Goal: Task Accomplishment & Management: Use online tool/utility

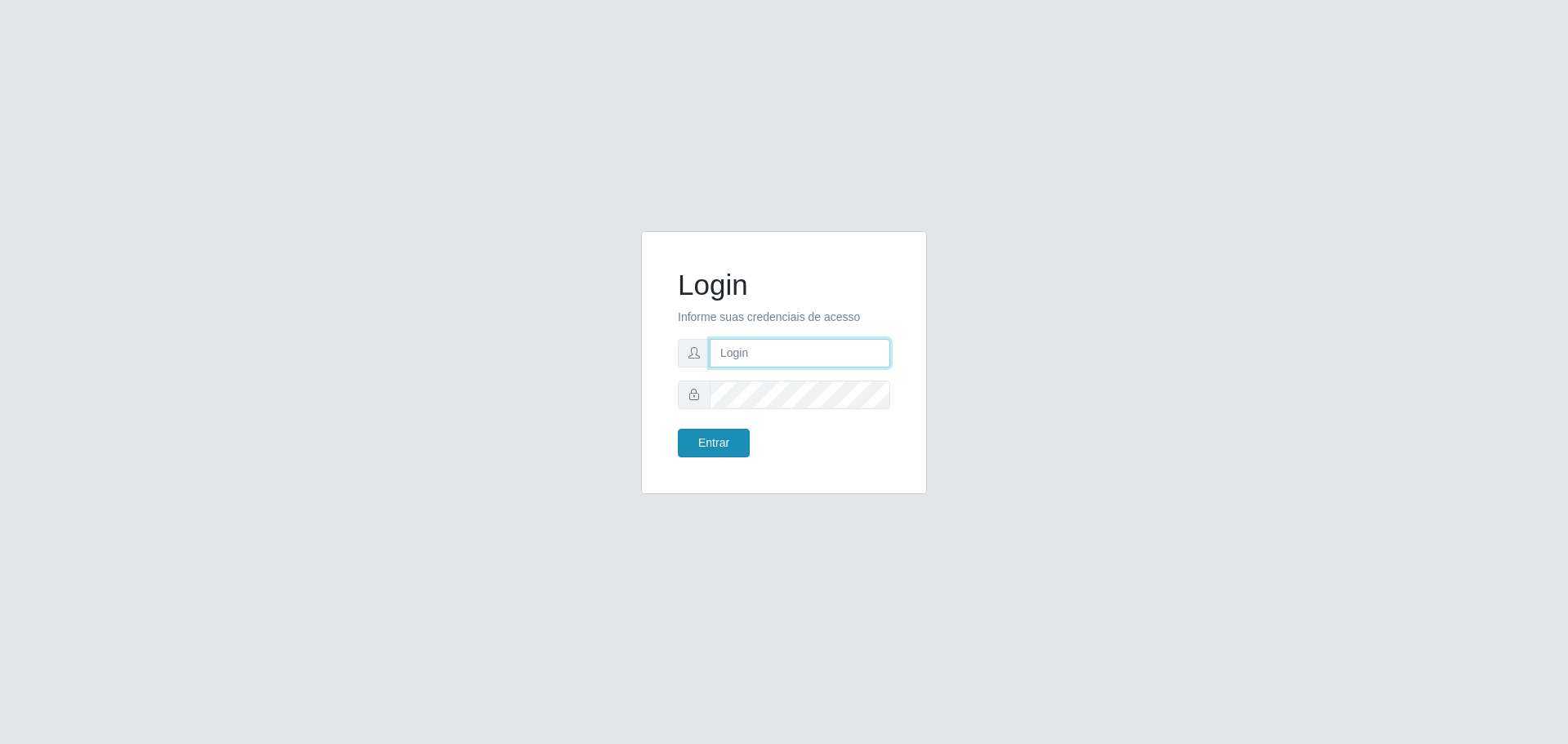
type input "[EMAIL_ADDRESS][DOMAIN_NAME]"
click at [745, 447] on button "Entrar" at bounding box center [714, 442] width 72 height 28
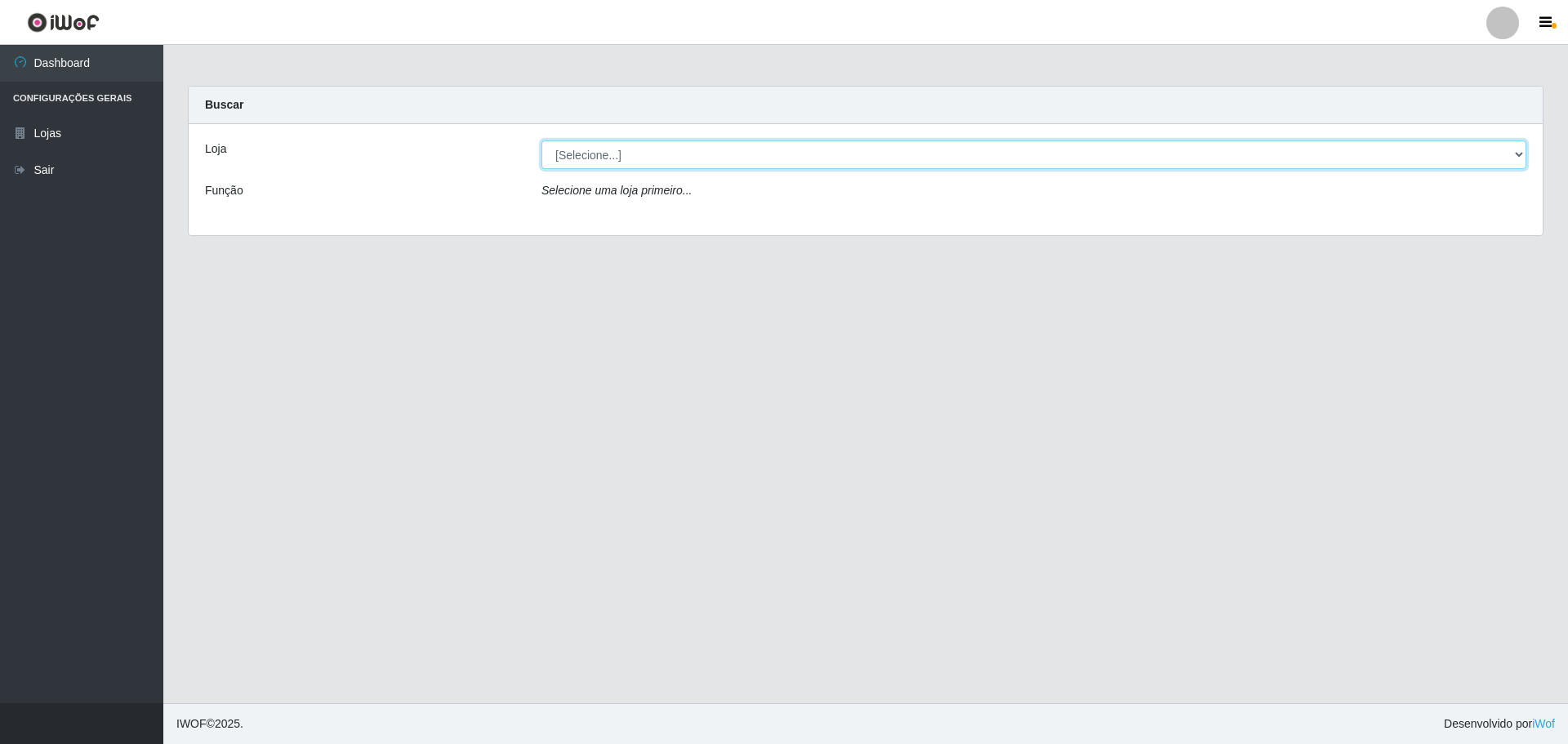
drag, startPoint x: 1202, startPoint y: 141, endPoint x: 1187, endPoint y: 147, distance: 16.2
click at [1202, 141] on select "[Selecione...] [GEOGRAPHIC_DATA] - [GEOGRAPHIC_DATA][DATE]" at bounding box center [1034, 154] width 985 height 28
select select "527"
click at [542, 141] on select "[Selecione...] [GEOGRAPHIC_DATA] - [GEOGRAPHIC_DATA][DATE]" at bounding box center [1034, 154] width 985 height 28
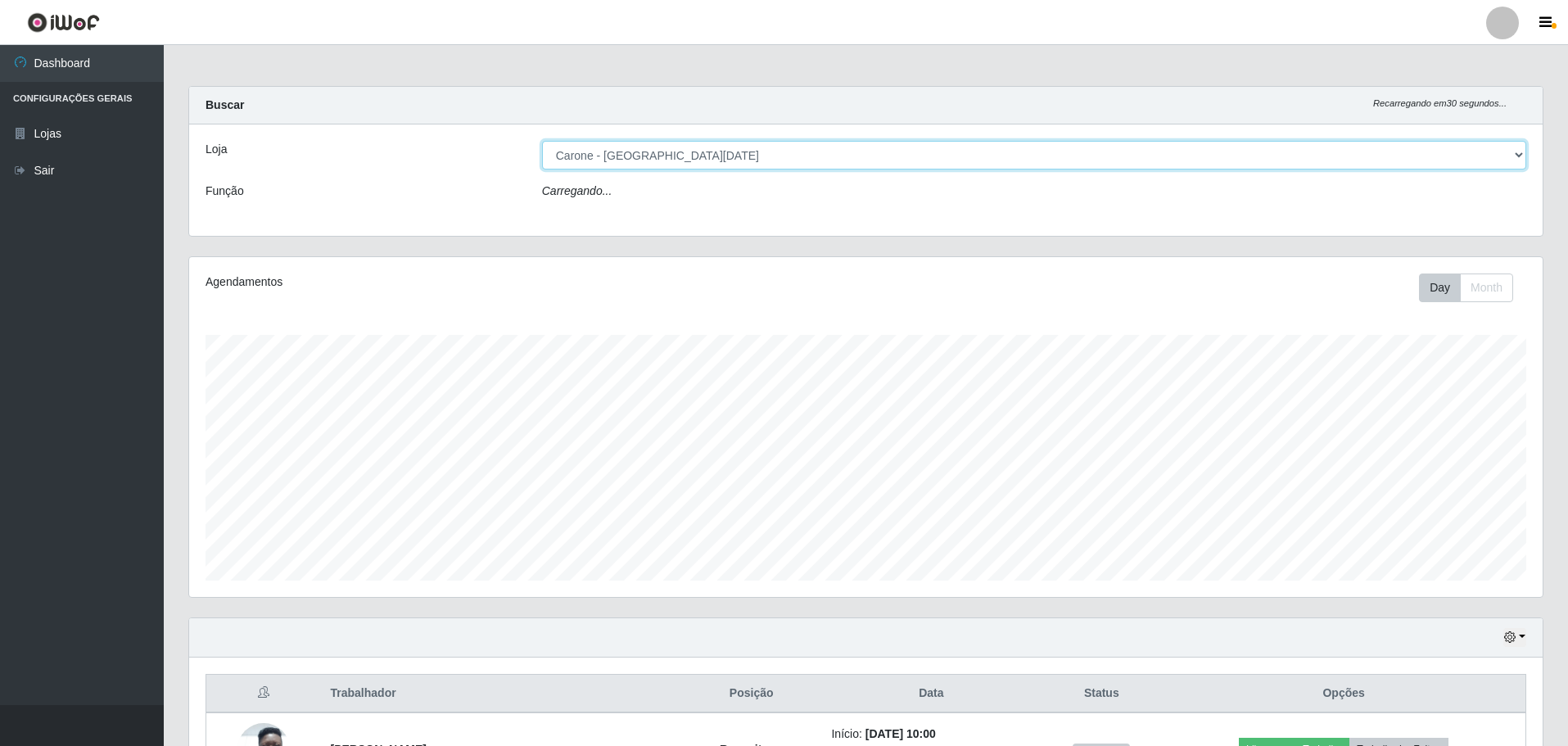
scroll to position [340, 1354]
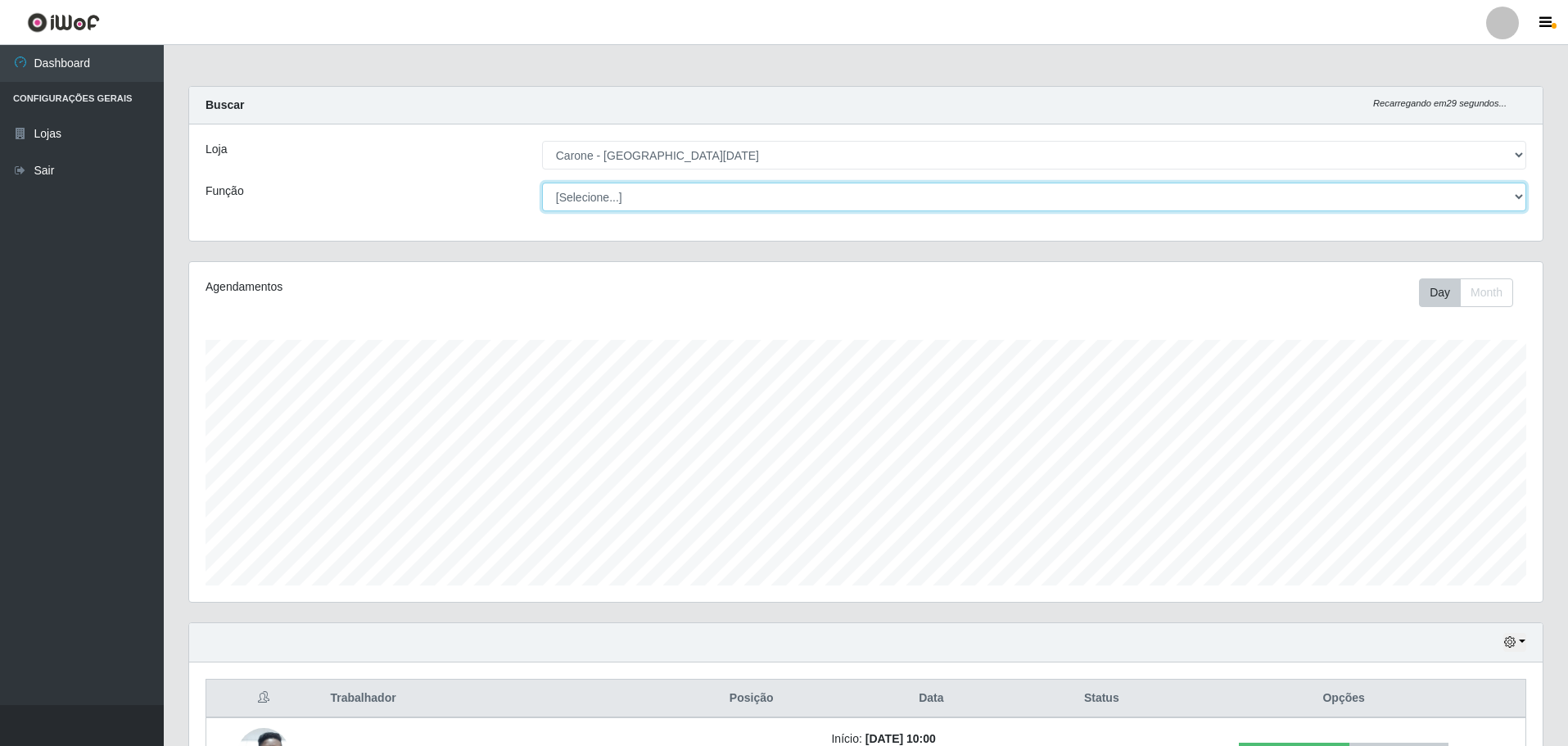
click at [652, 196] on select "[Selecione...] Embalador Embalador + Embalador ++ Repositor Repositor + Reposit…" at bounding box center [1034, 196] width 984 height 28
click at [542, 182] on select "[Selecione...] Embalador Embalador + Embalador ++ Repositor Repositor + Reposit…" at bounding box center [1034, 196] width 984 height 28
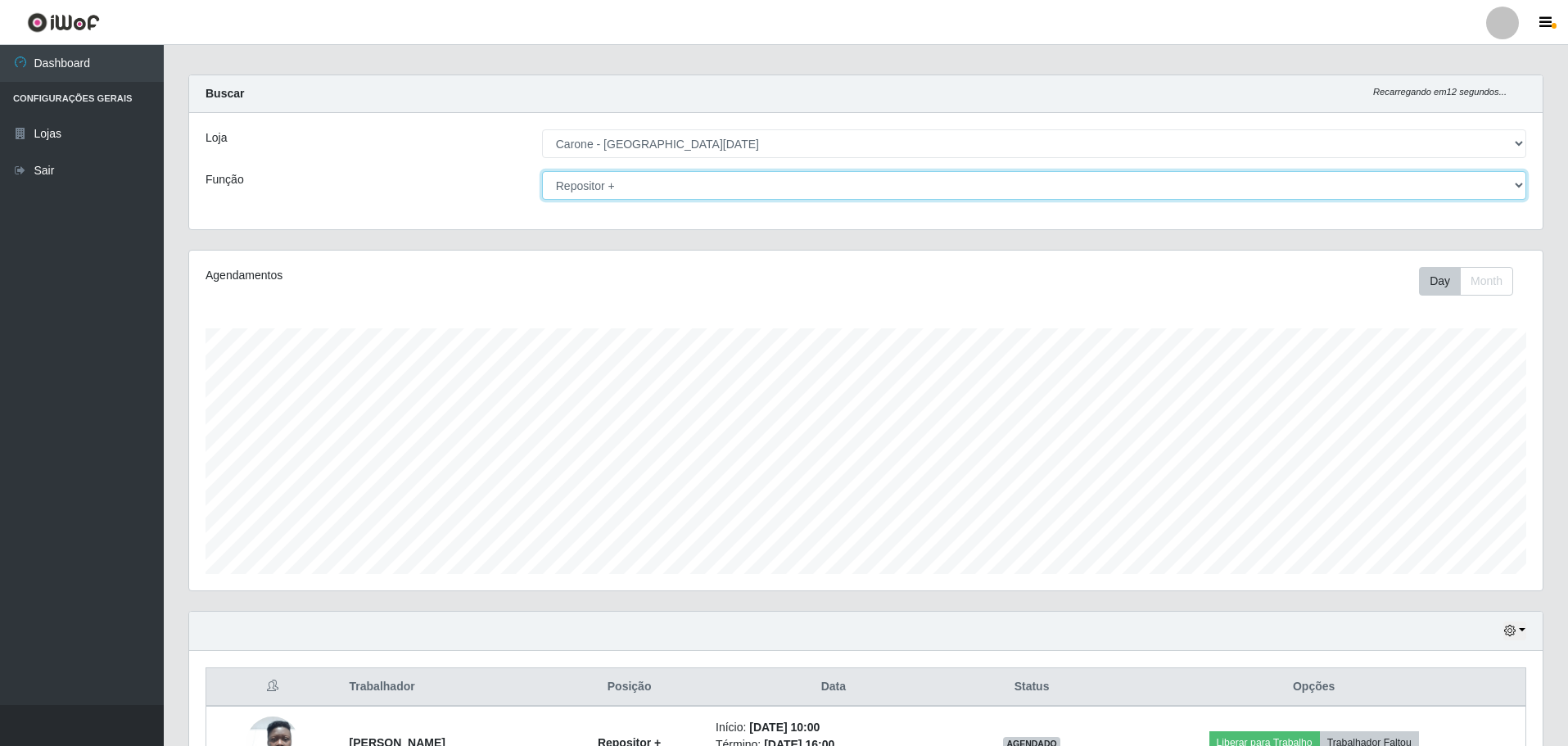
scroll to position [0, 0]
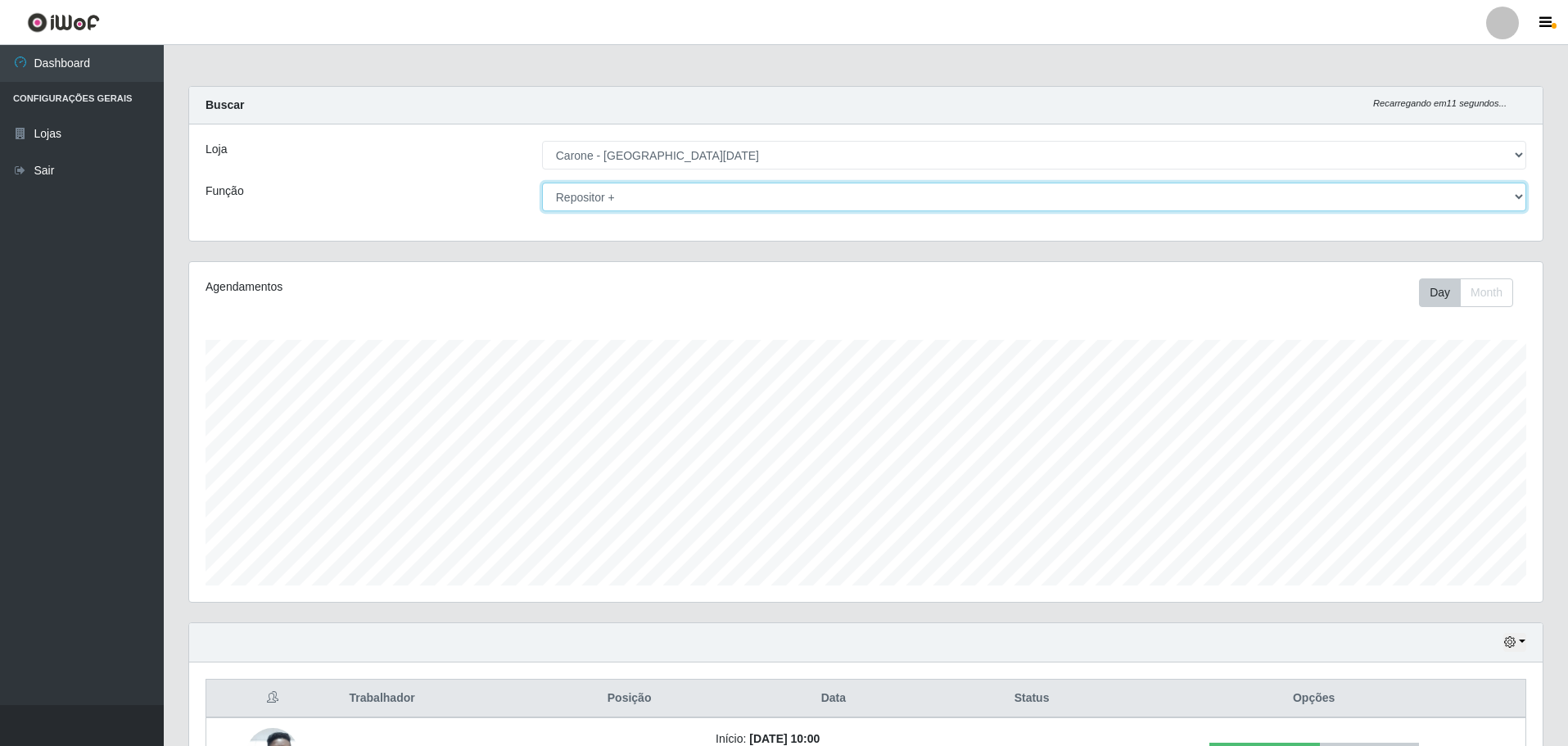
click at [1382, 189] on select "[Selecione...] Embalador Embalador + Embalador ++ Repositor Repositor + Reposit…" at bounding box center [1034, 196] width 984 height 28
click at [542, 182] on select "[Selecione...] Embalador Embalador + Embalador ++ Repositor Repositor + Reposit…" at bounding box center [1034, 196] width 984 height 28
click at [777, 203] on select "[Selecione...] Embalador Embalador + Embalador ++ Repositor Repositor + Reposit…" at bounding box center [1034, 196] width 984 height 28
select select "82"
click at [542, 182] on select "[Selecione...] Embalador Embalador + Embalador ++ Repositor Repositor + Reposit…" at bounding box center [1034, 196] width 984 height 28
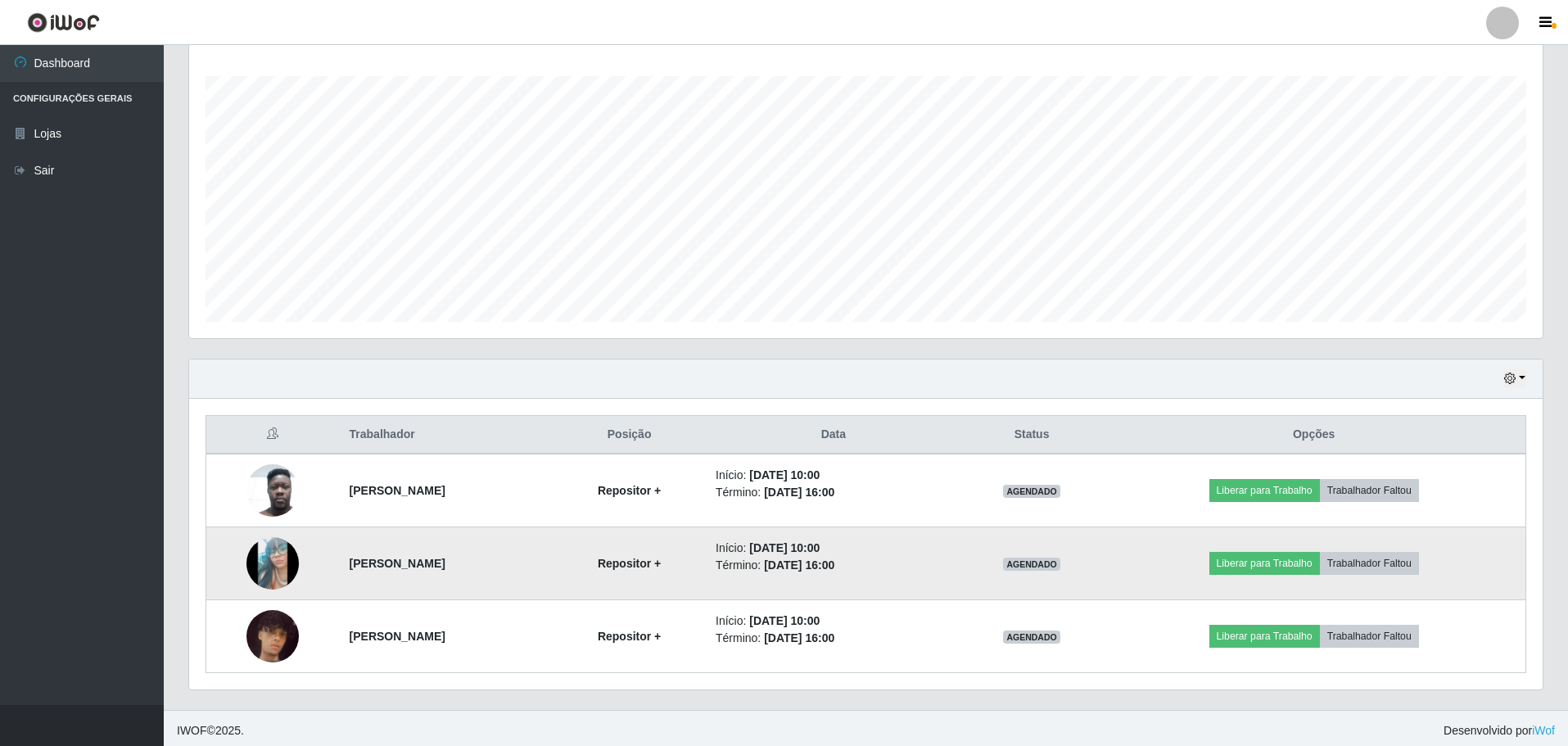
scroll to position [269, 0]
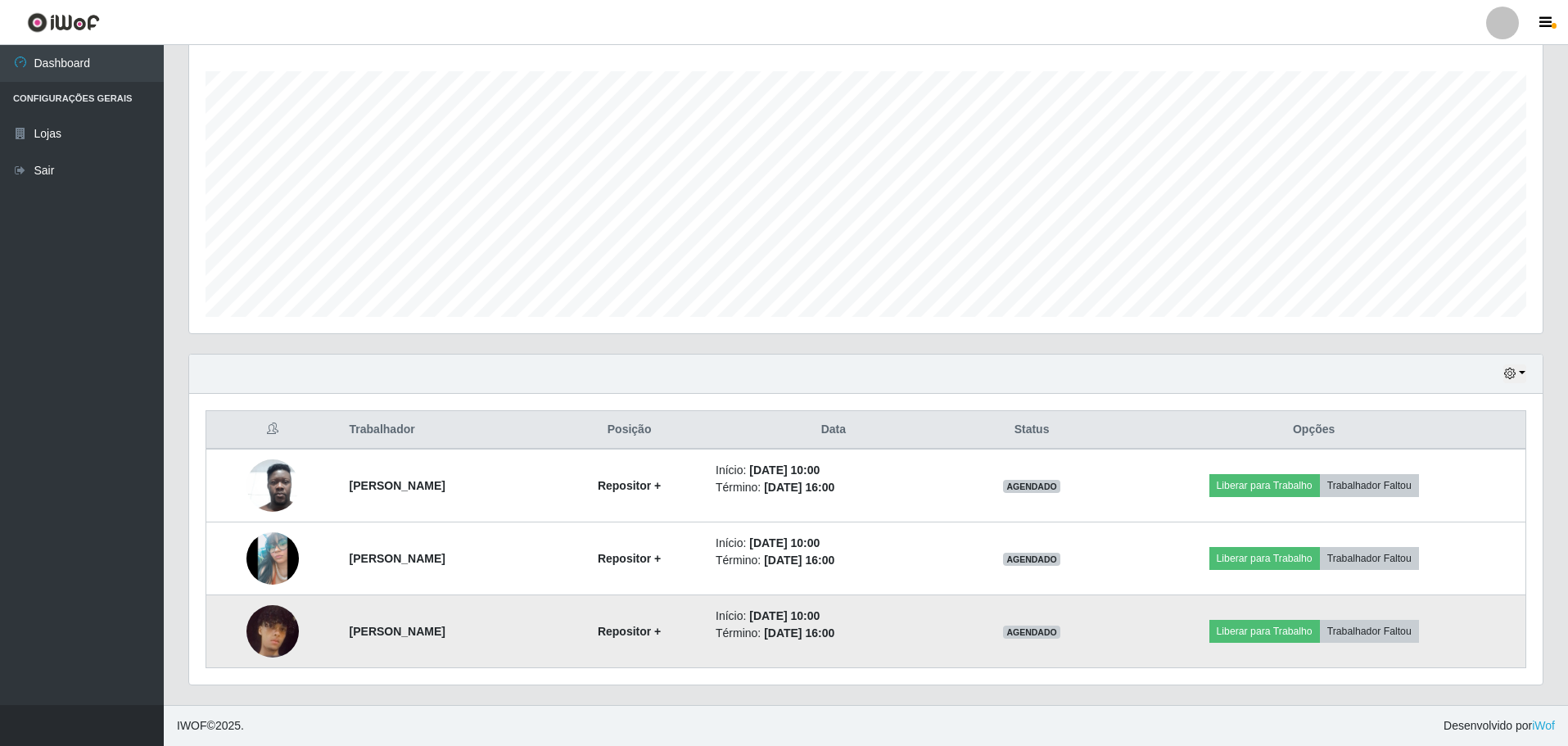
click at [433, 625] on strong "[PERSON_NAME]" at bounding box center [397, 631] width 96 height 13
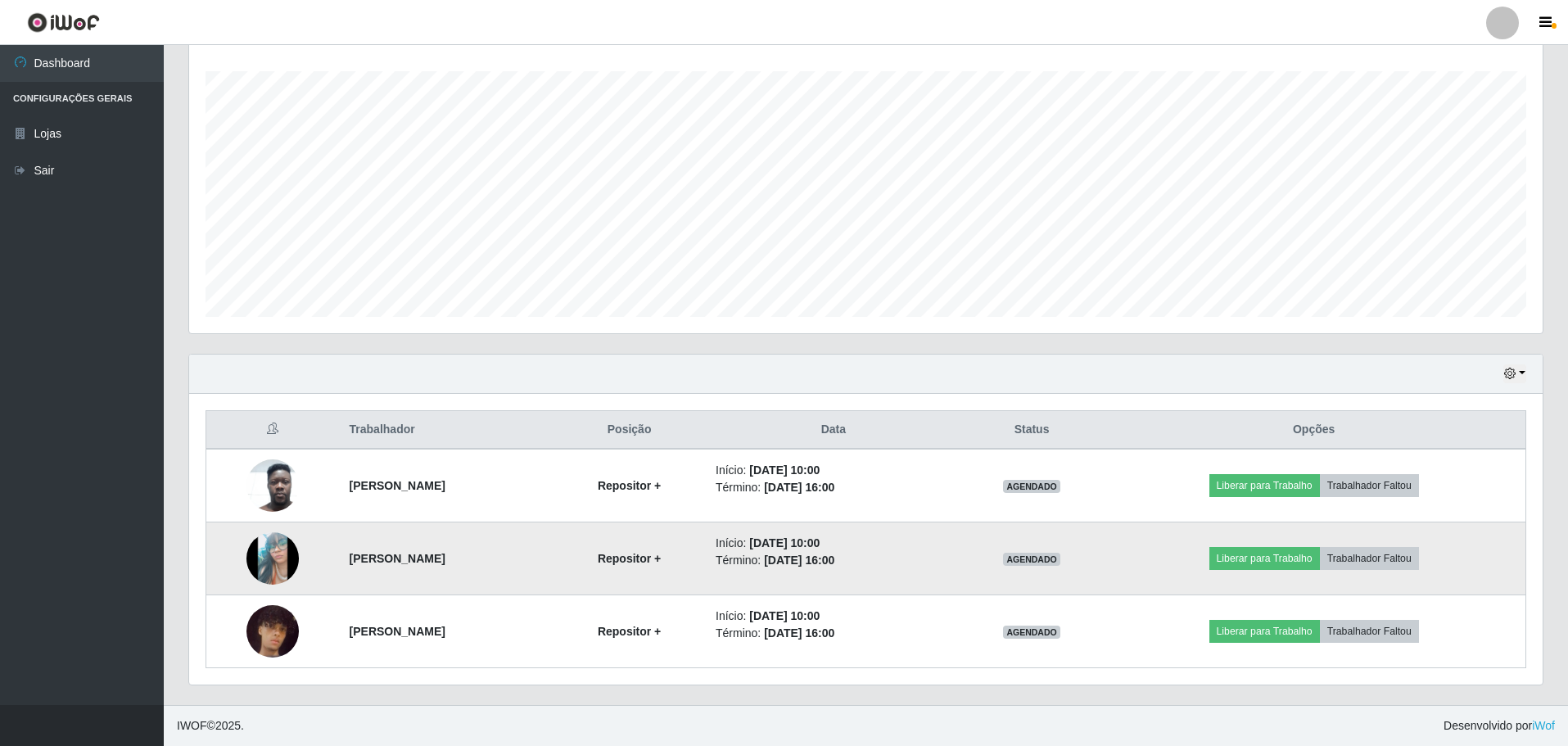
click at [446, 559] on strong "[PERSON_NAME]" at bounding box center [397, 558] width 96 height 13
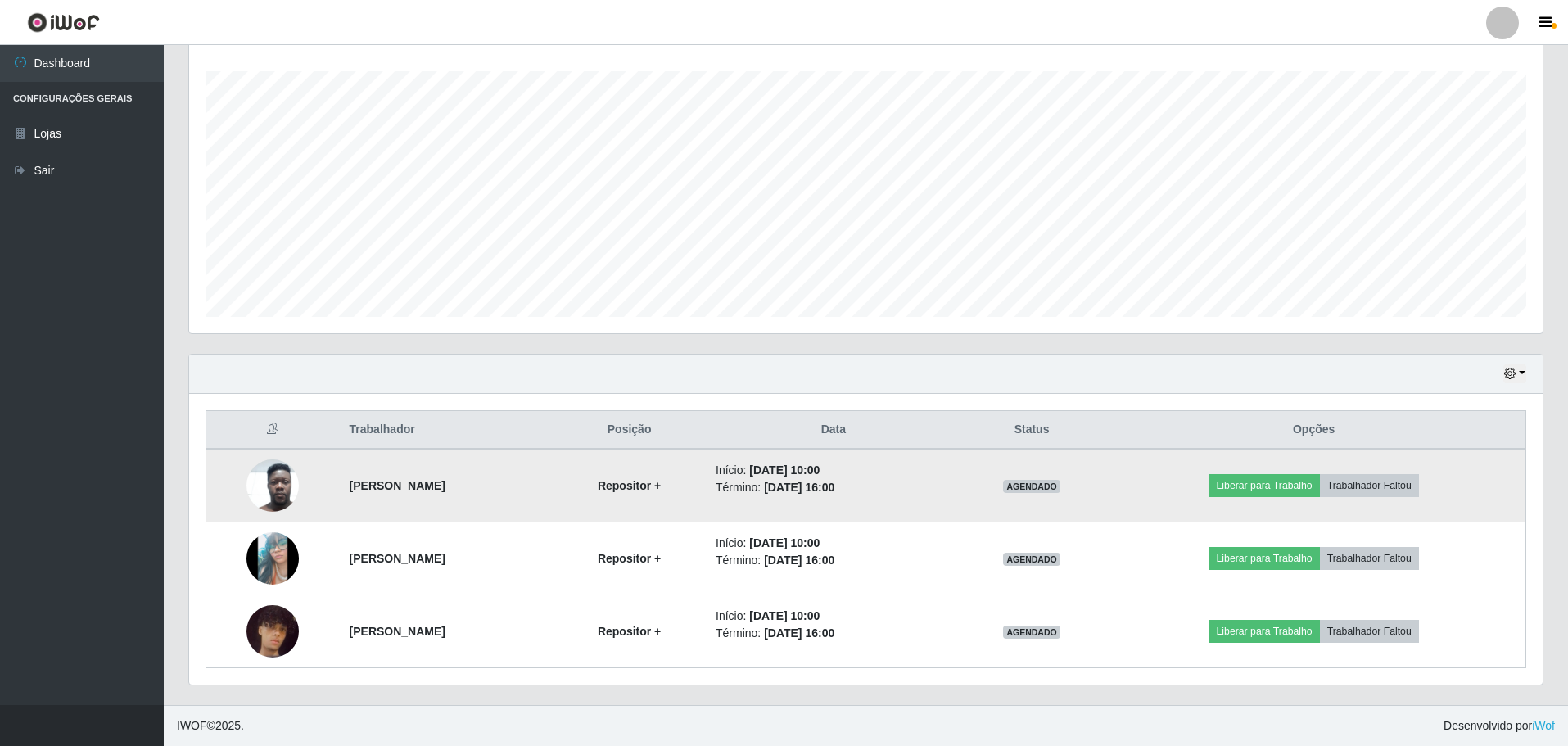
click at [468, 481] on td "[PERSON_NAME]" at bounding box center [446, 485] width 214 height 74
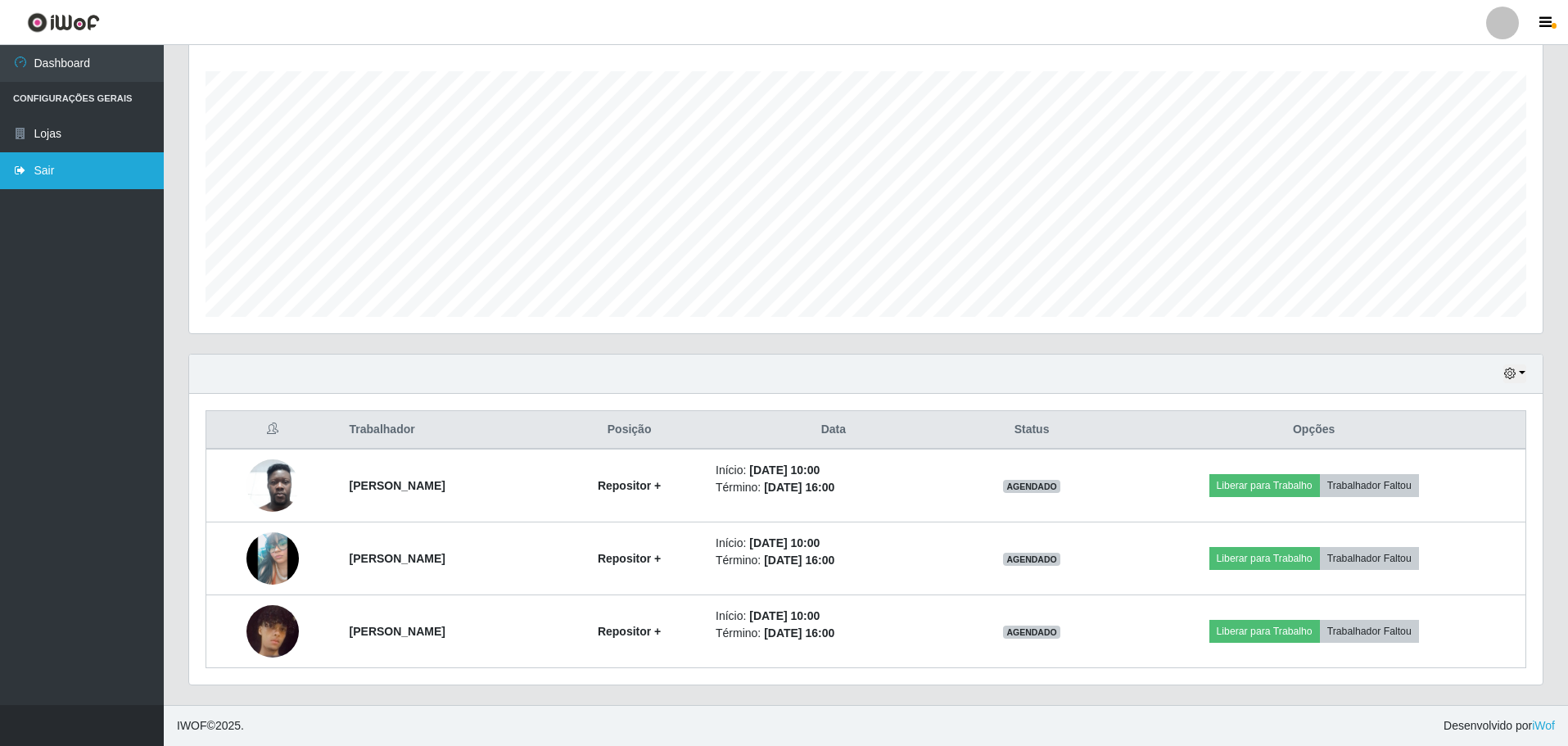
click at [115, 158] on link "Sair" at bounding box center [82, 170] width 164 height 36
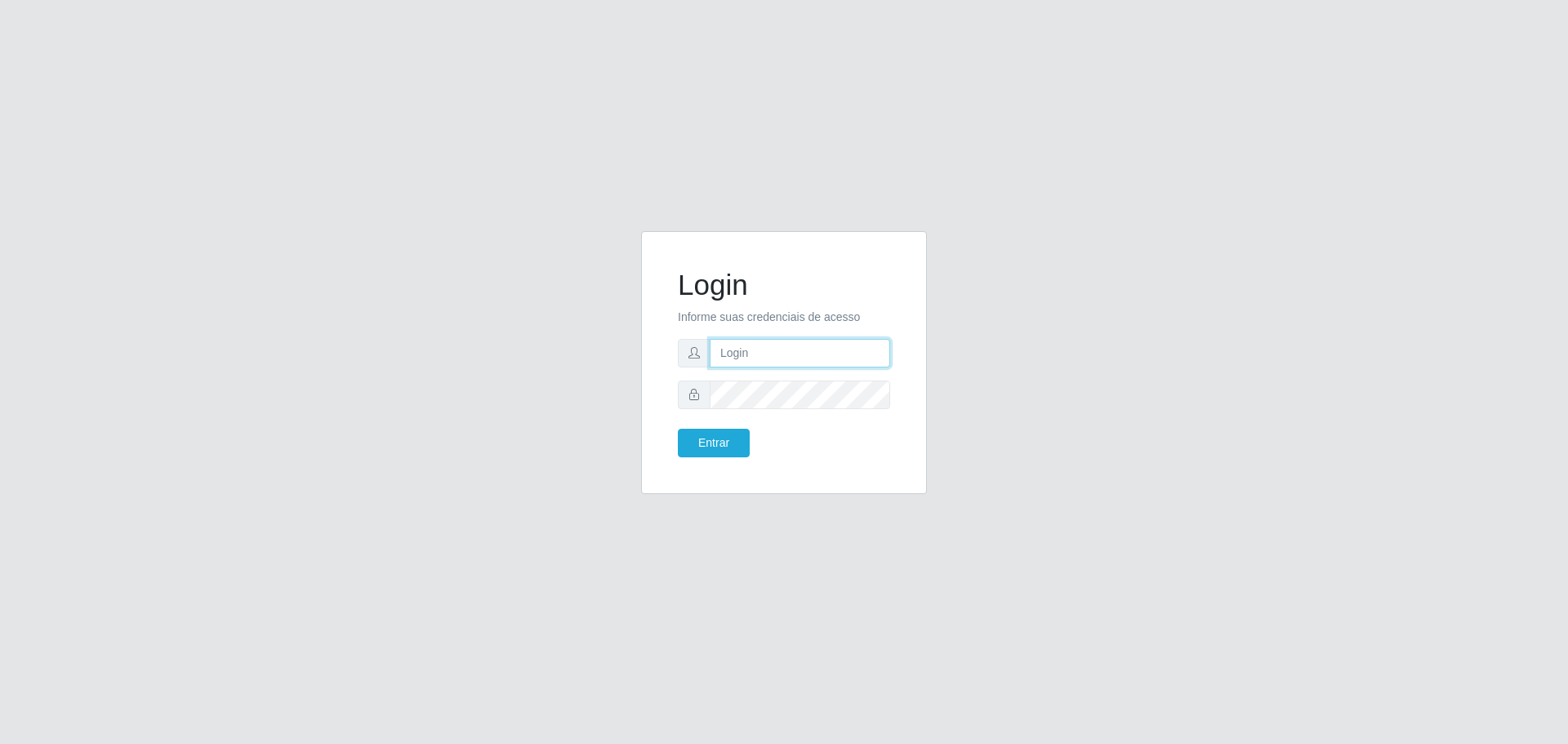
type input "[EMAIL_ADDRESS][DOMAIN_NAME]"
click at [717, 439] on button "Entrar" at bounding box center [714, 442] width 72 height 28
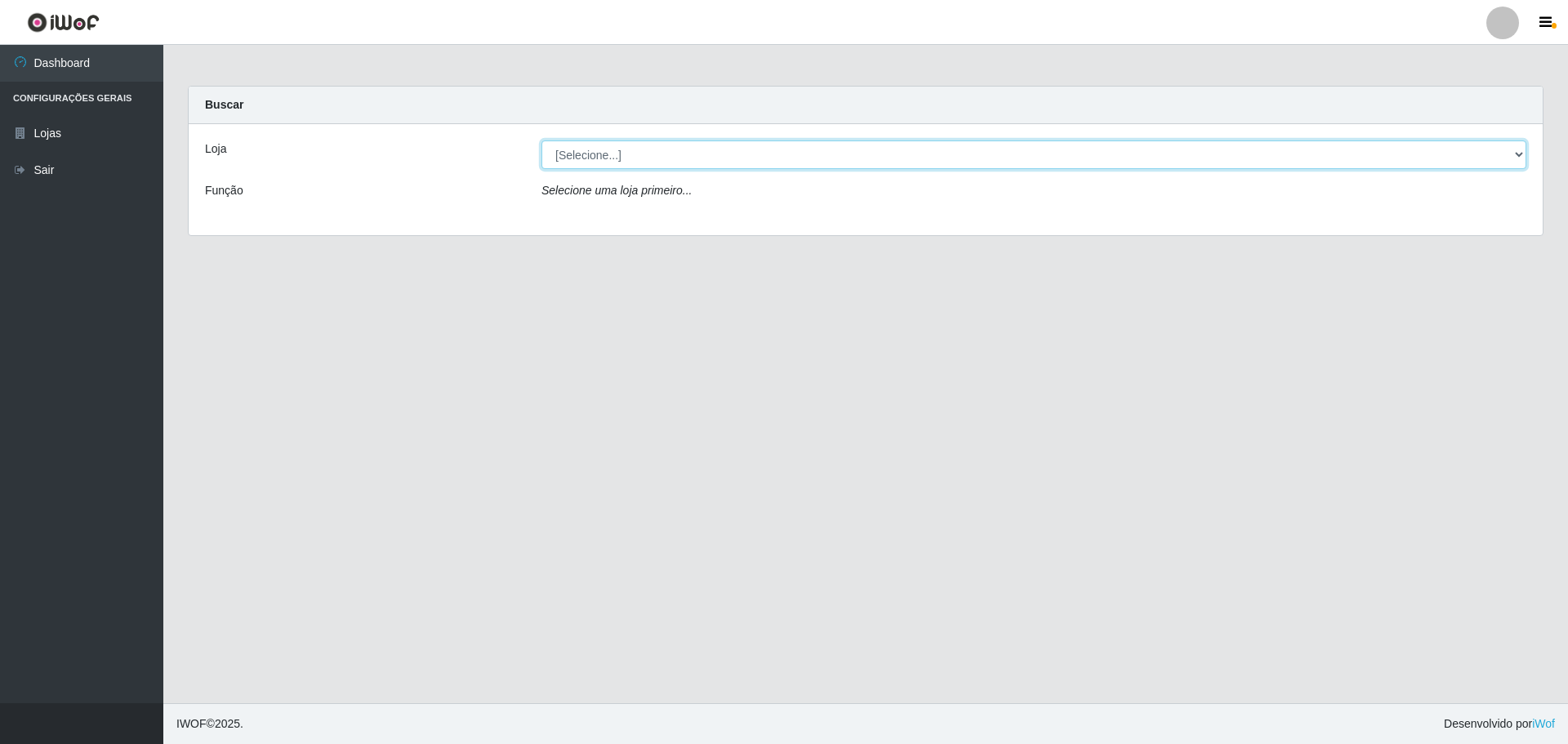
click at [610, 162] on select "[Selecione...] [GEOGRAPHIC_DATA] - [GEOGRAPHIC_DATA][DATE]" at bounding box center [1034, 154] width 985 height 28
select select "527"
click at [542, 141] on select "[Selecione...] [GEOGRAPHIC_DATA] - [GEOGRAPHIC_DATA][DATE]" at bounding box center [1034, 154] width 985 height 28
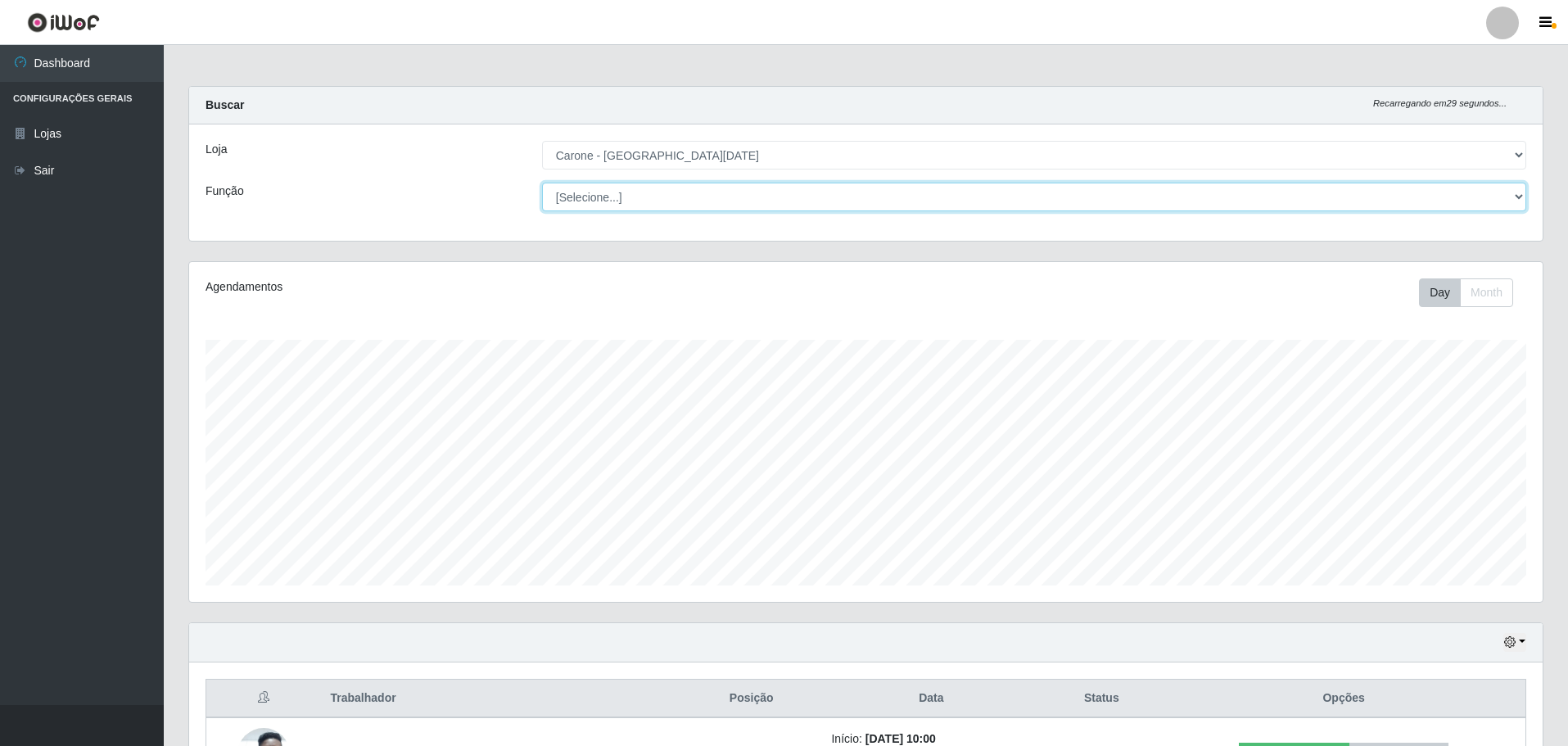
drag, startPoint x: 632, startPoint y: 199, endPoint x: 633, endPoint y: 209, distance: 10.0
click at [632, 199] on select "[Selecione...] Embalador Embalador + Embalador ++ Repositor Repositor + Reposit…" at bounding box center [1034, 196] width 984 height 28
select select "70"
click at [542, 182] on select "[Selecione...] Embalador Embalador + Embalador ++ Repositor Repositor + Reposit…" at bounding box center [1034, 196] width 984 height 28
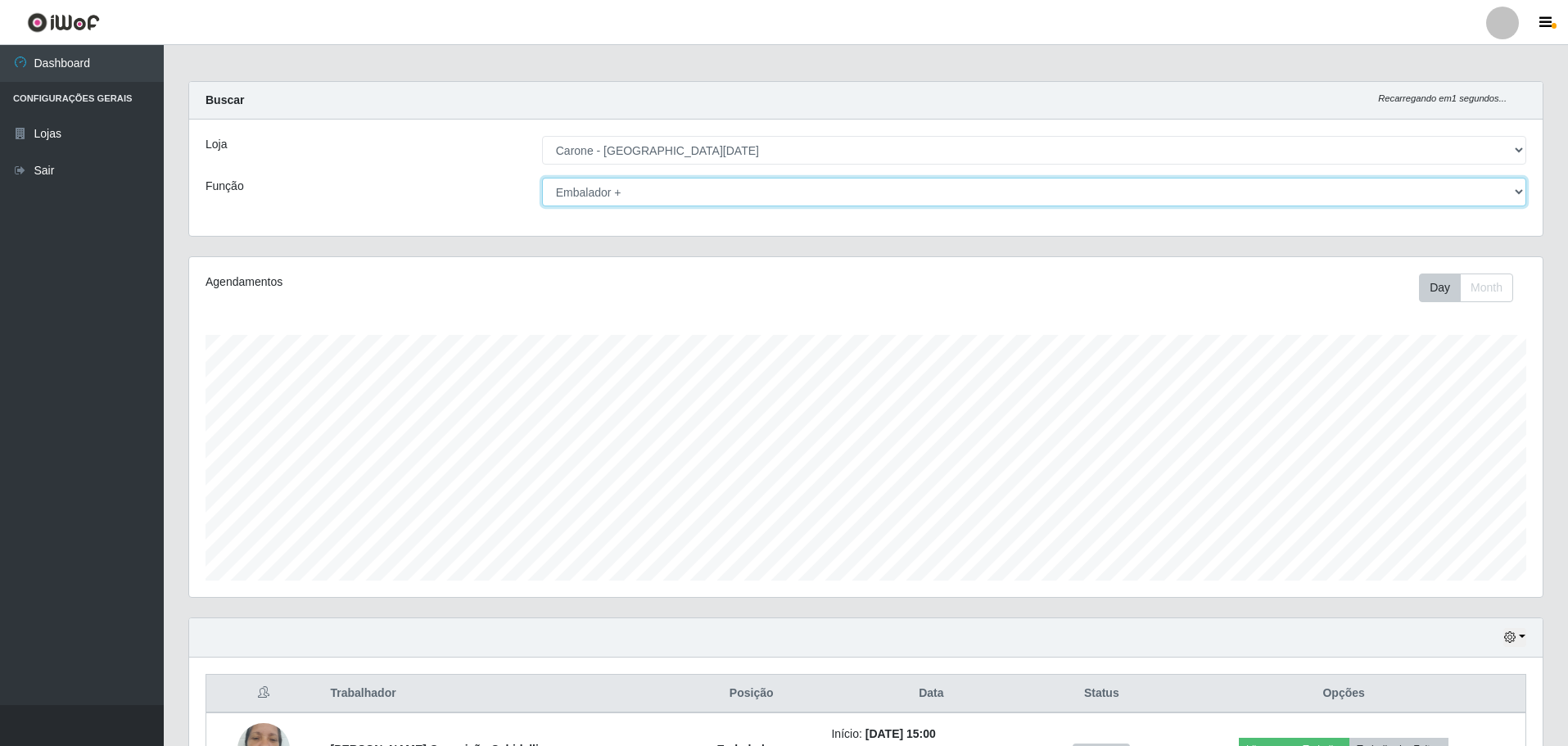
scroll to position [0, 0]
click at [746, 188] on select "[Selecione...] Embalador Embalador + Embalador ++ Repositor Repositor + Reposit…" at bounding box center [1034, 196] width 984 height 28
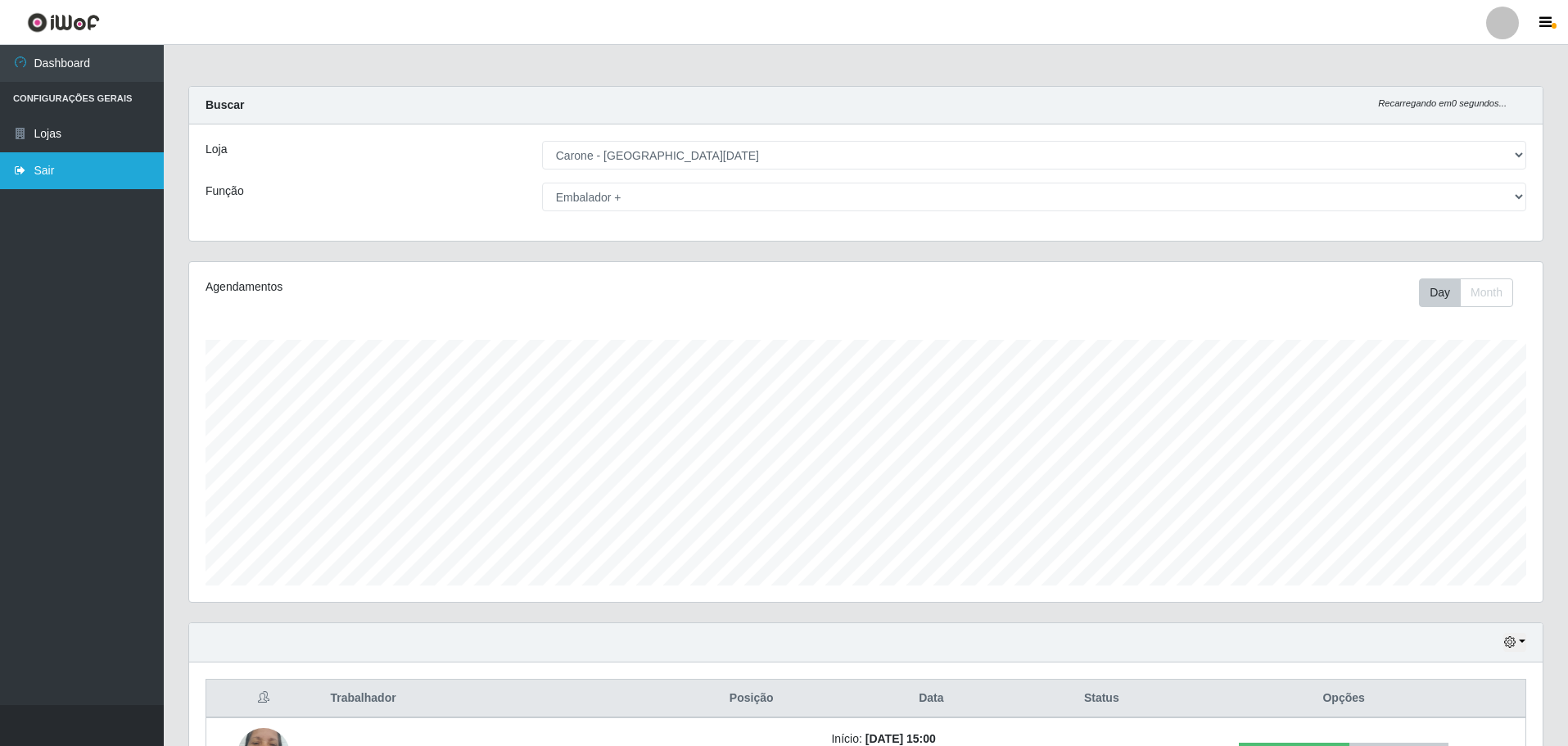
click at [58, 180] on link "Sair" at bounding box center [82, 170] width 164 height 36
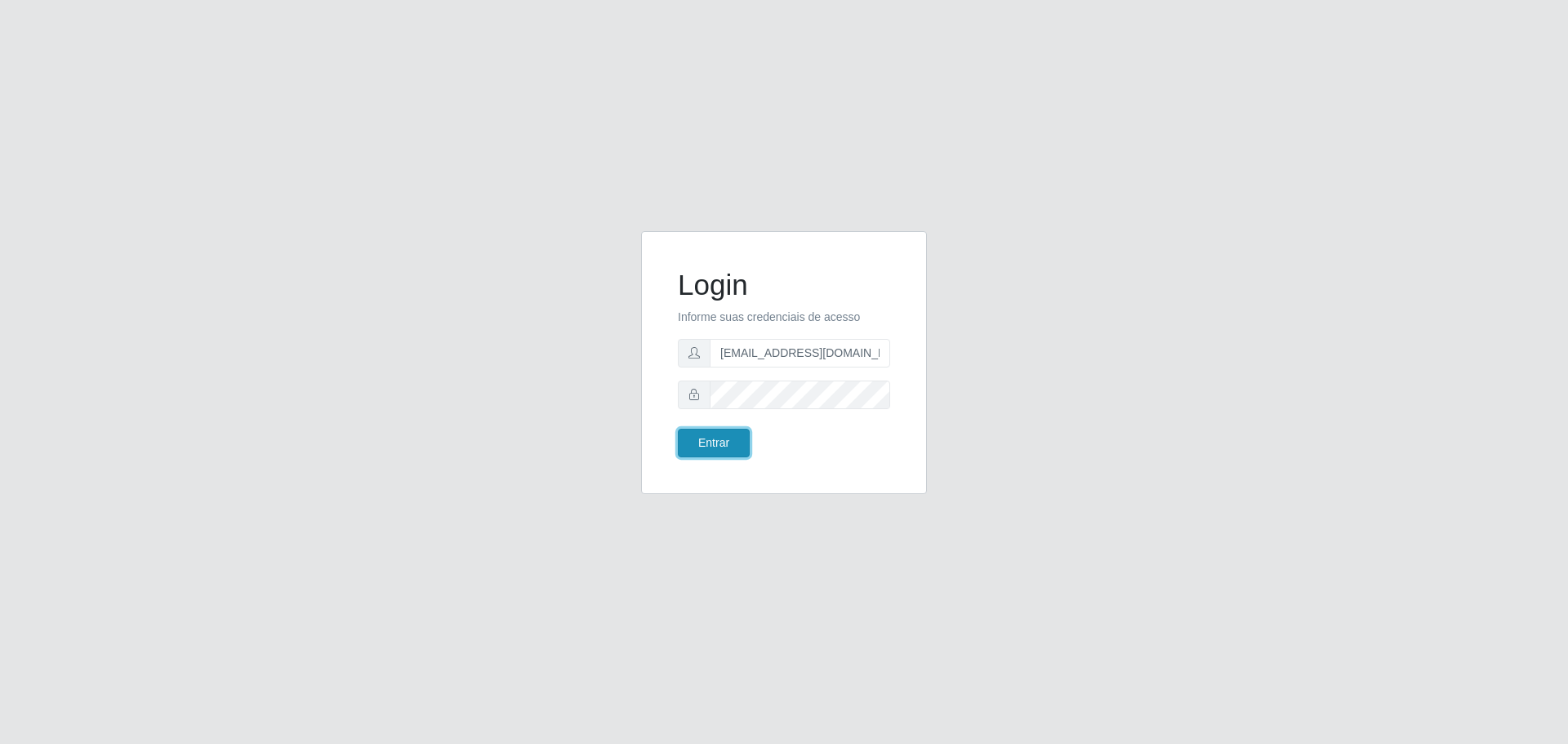
click at [727, 440] on button "Entrar" at bounding box center [714, 442] width 72 height 28
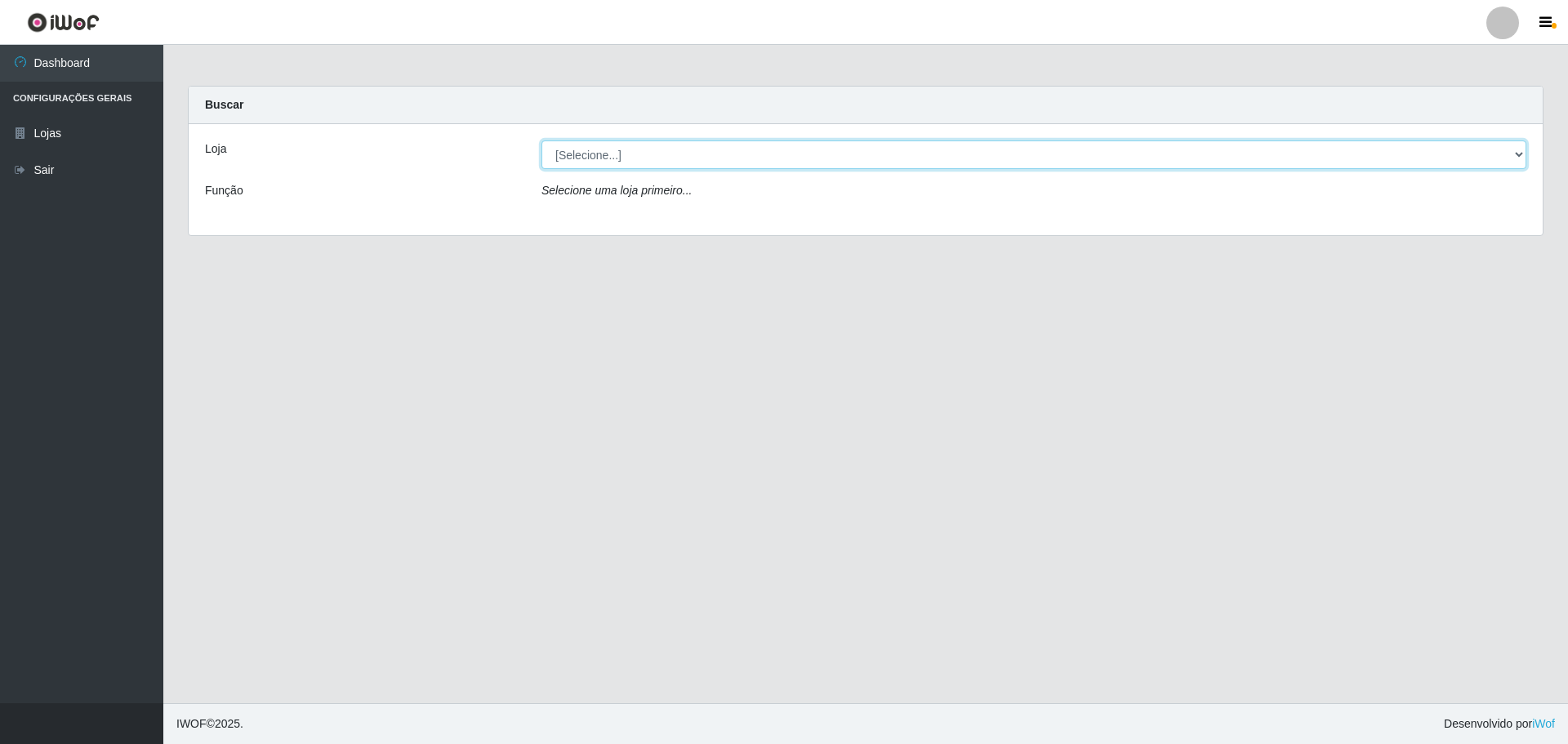
click at [620, 155] on select "[Selecione...] [GEOGRAPHIC_DATA] - [GEOGRAPHIC_DATA][DATE]" at bounding box center [1034, 154] width 985 height 28
select select "527"
click at [542, 141] on select "[Selecione...] [GEOGRAPHIC_DATA] - [GEOGRAPHIC_DATA][DATE]" at bounding box center [1034, 154] width 985 height 28
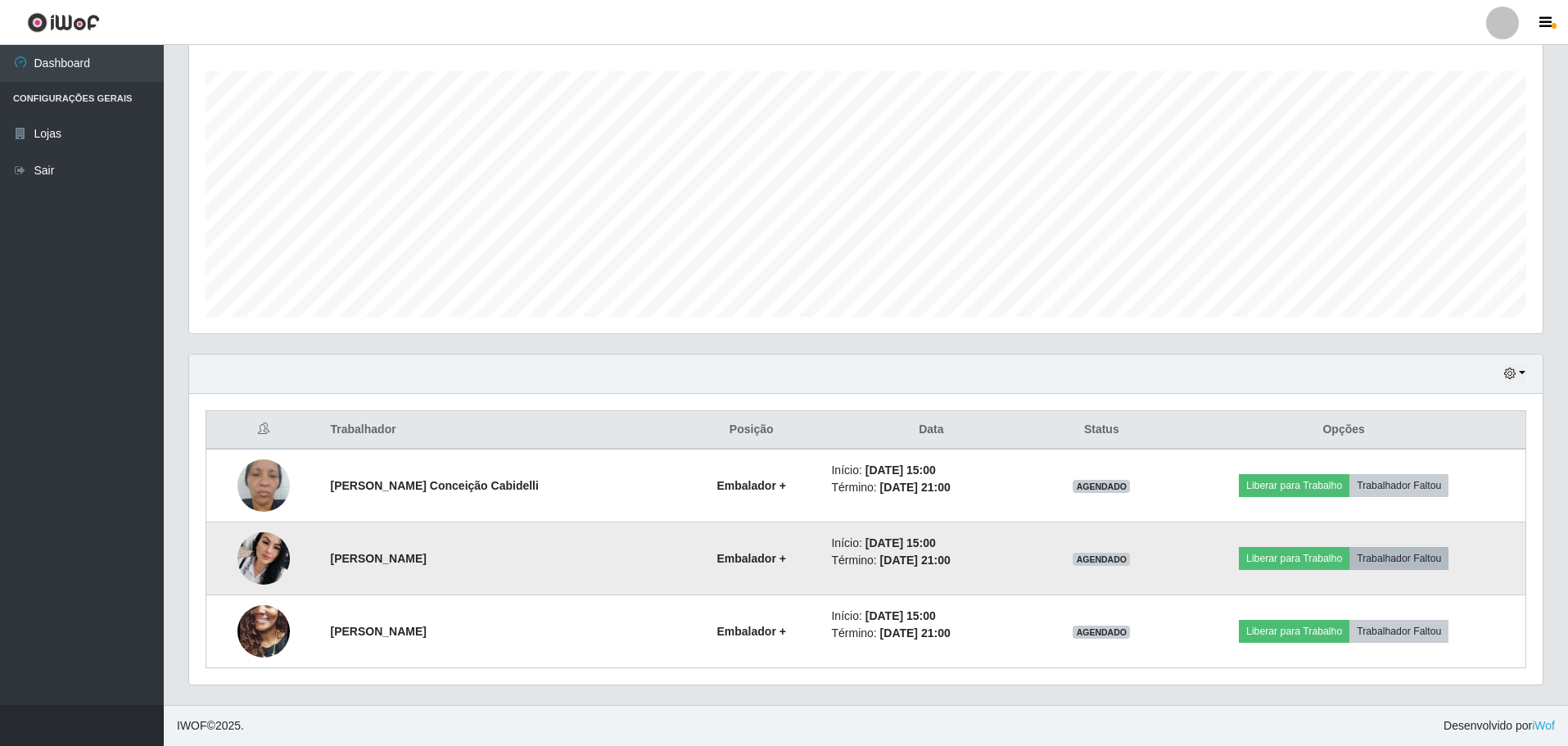
scroll to position [405, 0]
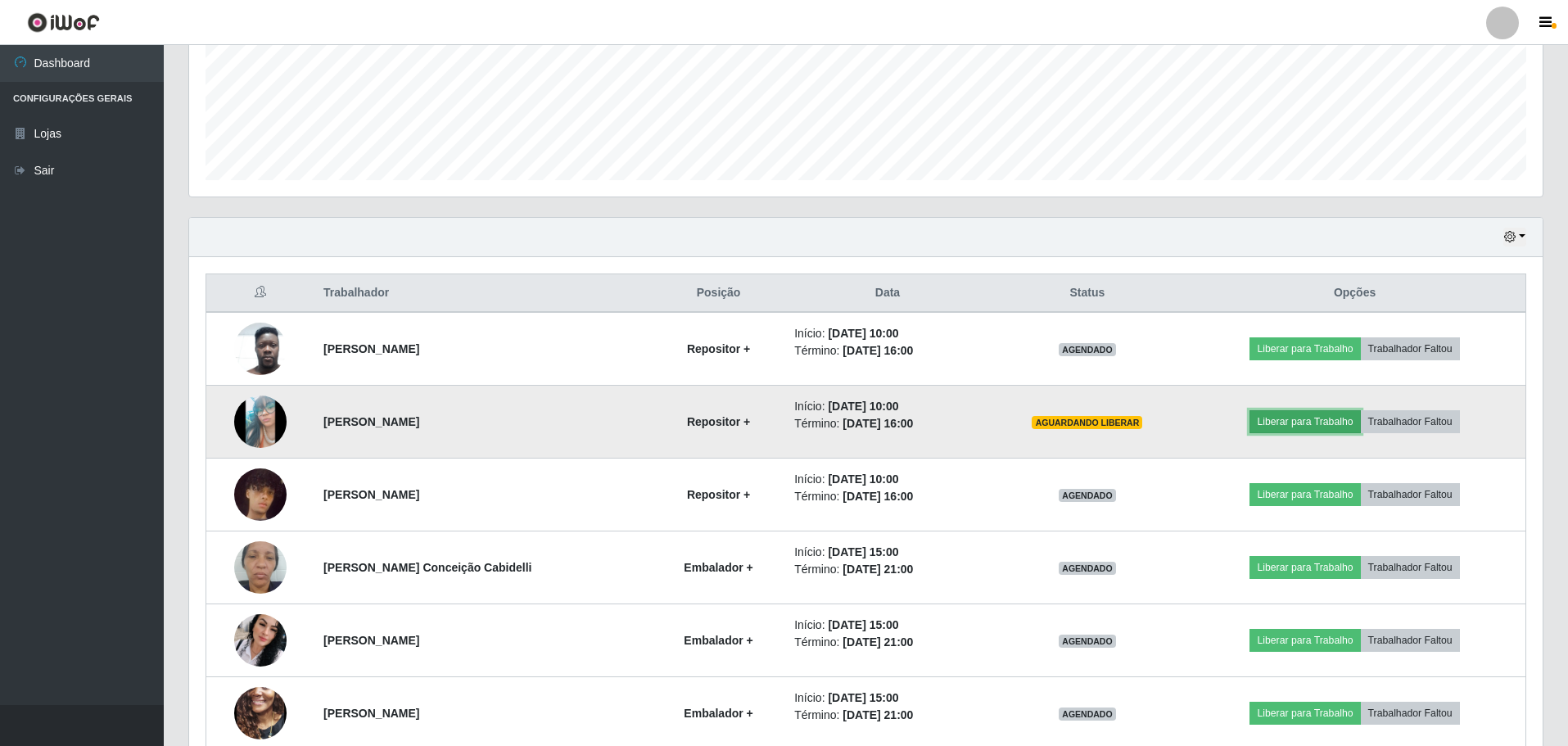
click at [1303, 424] on button "Liberar para Trabalho" at bounding box center [1304, 421] width 110 height 23
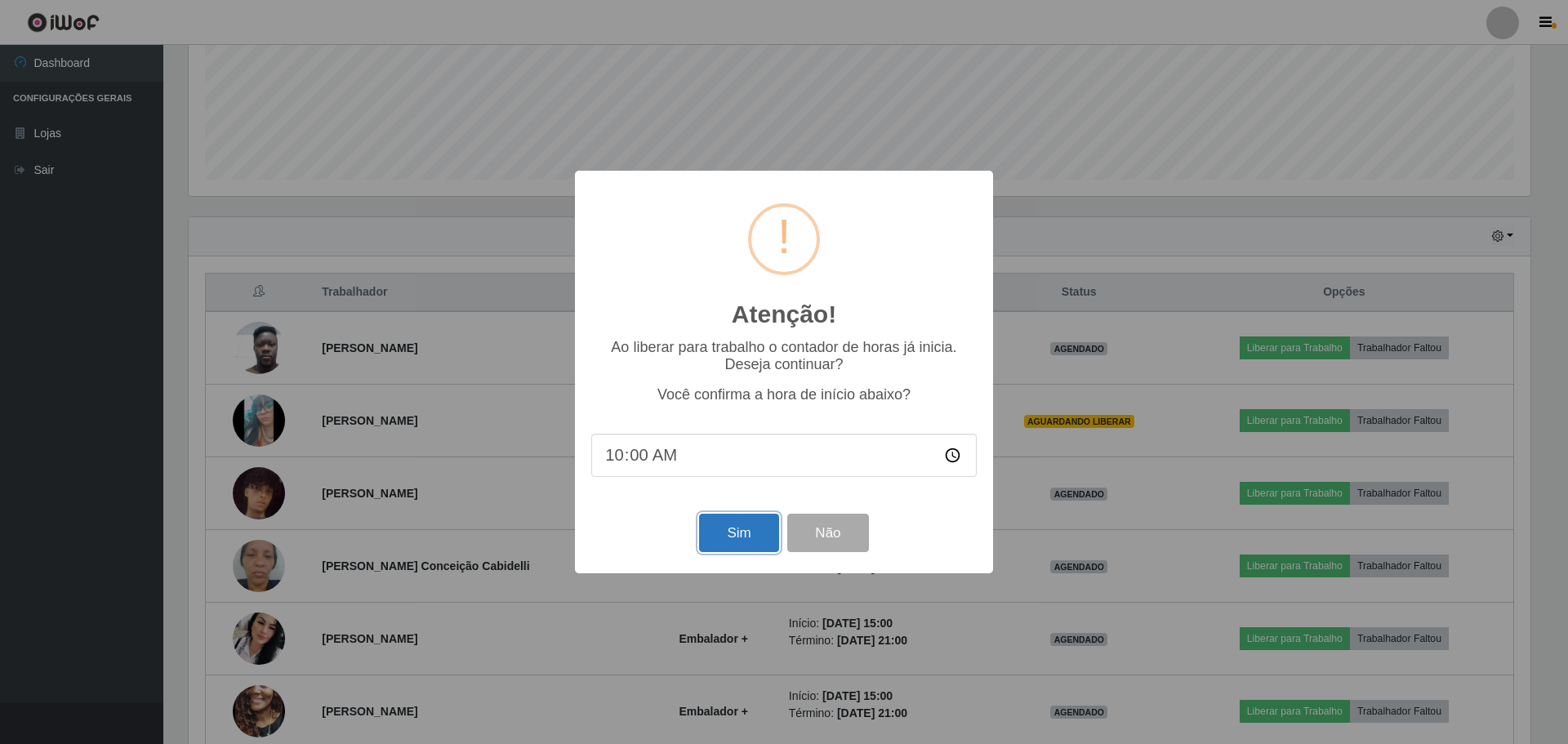
click at [744, 537] on button "Sim" at bounding box center [738, 532] width 79 height 38
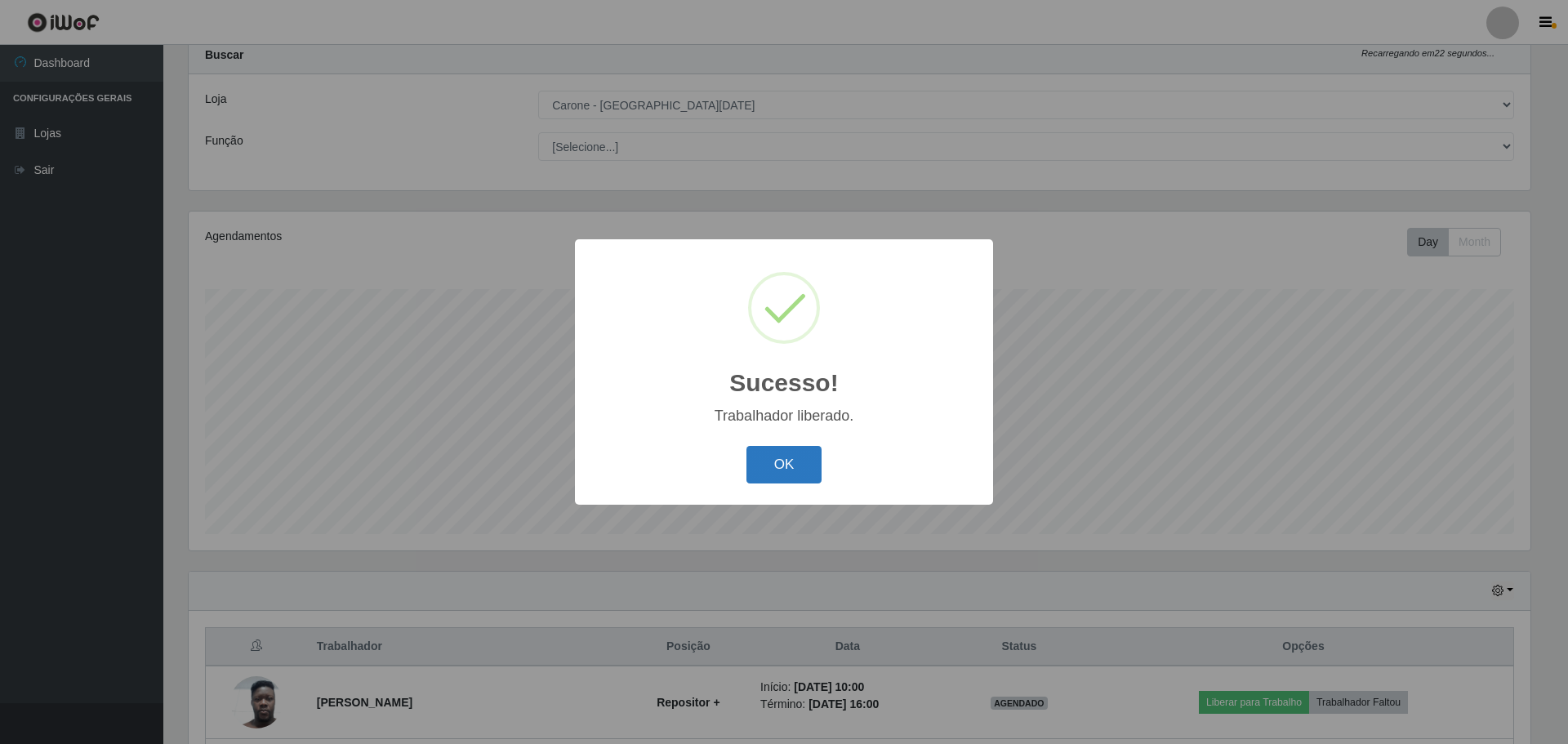
click at [789, 481] on button "OK" at bounding box center [784, 465] width 76 height 38
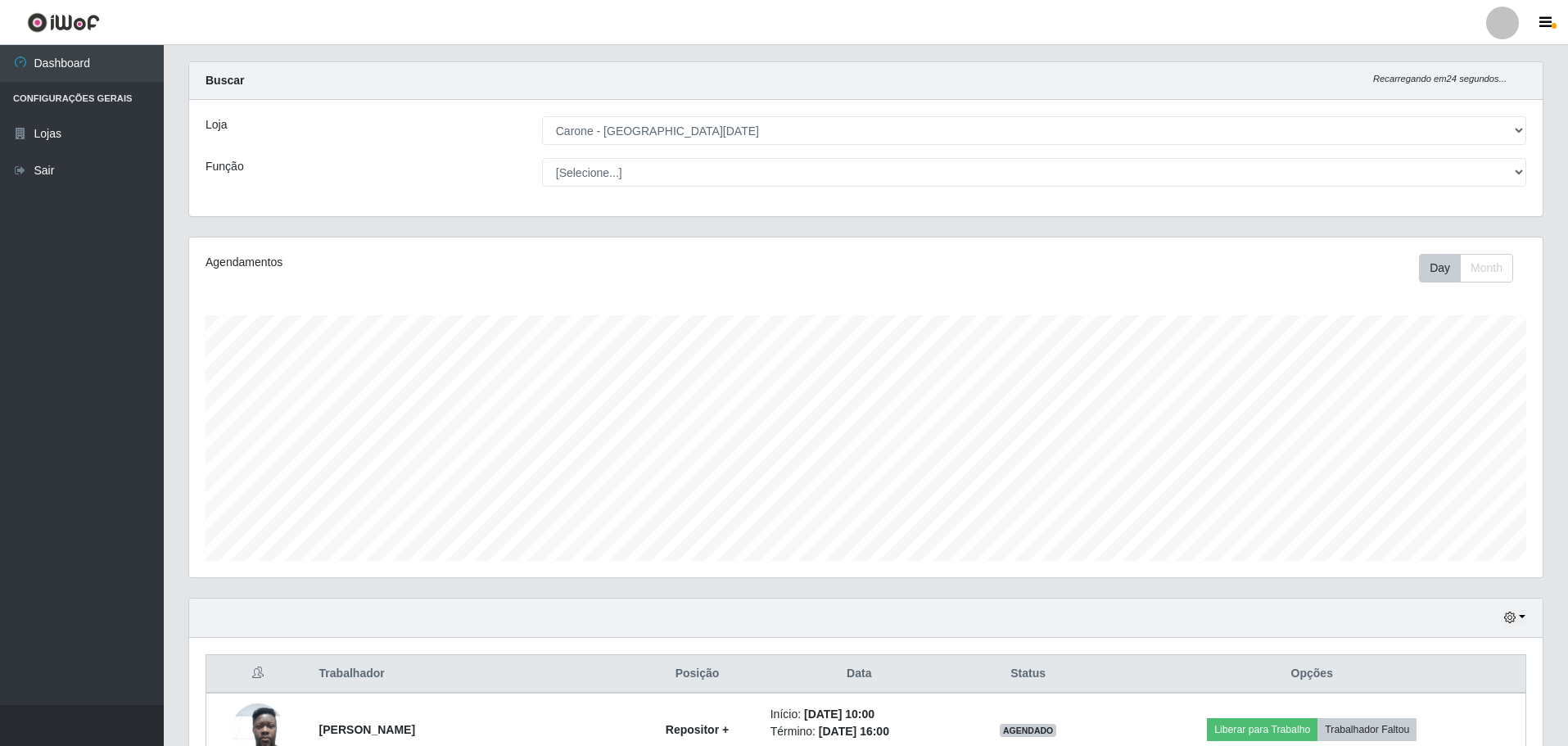
scroll to position [0, 0]
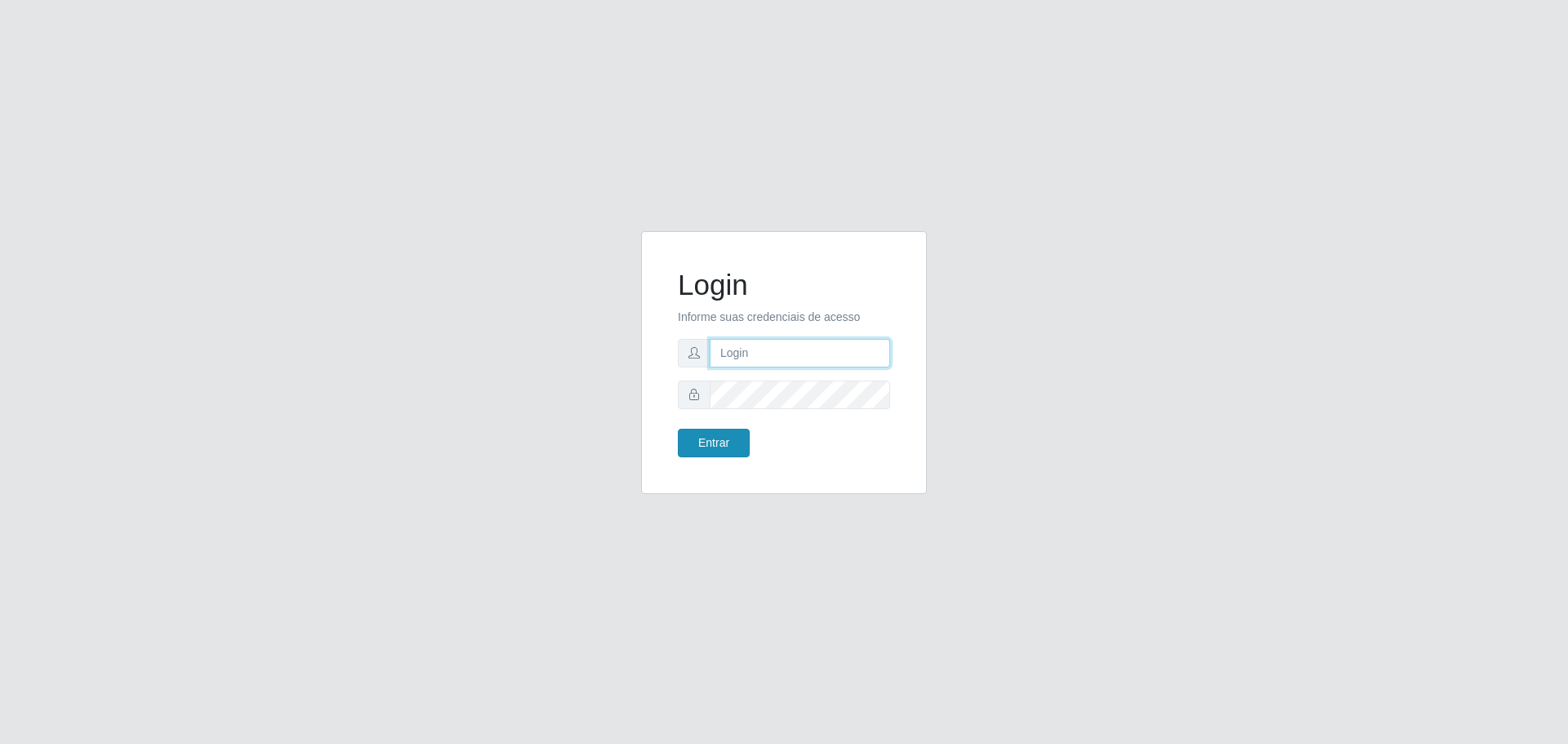
type input "[EMAIL_ADDRESS][DOMAIN_NAME]"
click at [730, 441] on button "Entrar" at bounding box center [714, 442] width 72 height 28
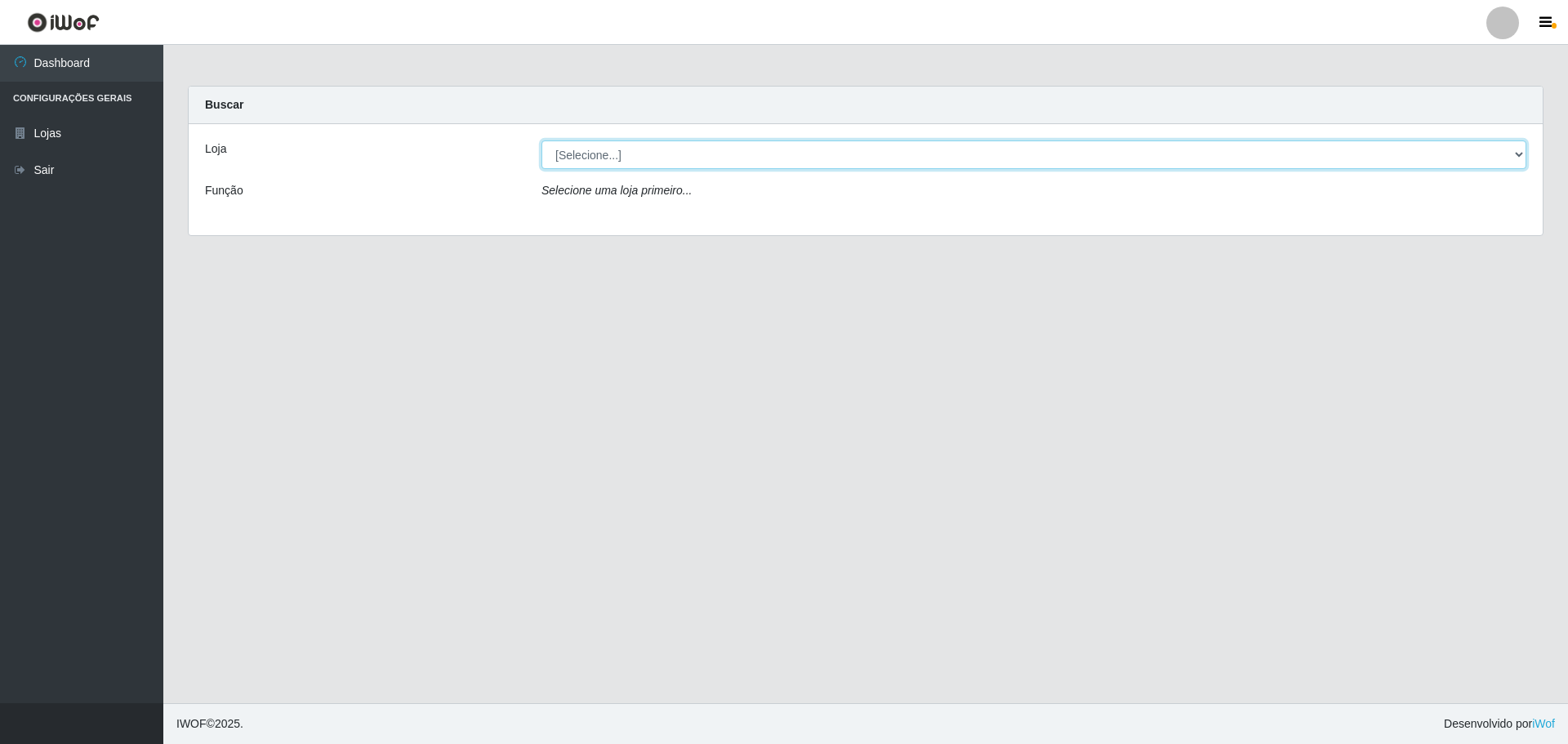
click at [607, 152] on select "[Selecione...] [GEOGRAPHIC_DATA] - [GEOGRAPHIC_DATA][DATE]" at bounding box center [1034, 154] width 985 height 28
select select "527"
click at [542, 141] on select "[Selecione...] [GEOGRAPHIC_DATA] - [GEOGRAPHIC_DATA][DATE]" at bounding box center [1034, 154] width 985 height 28
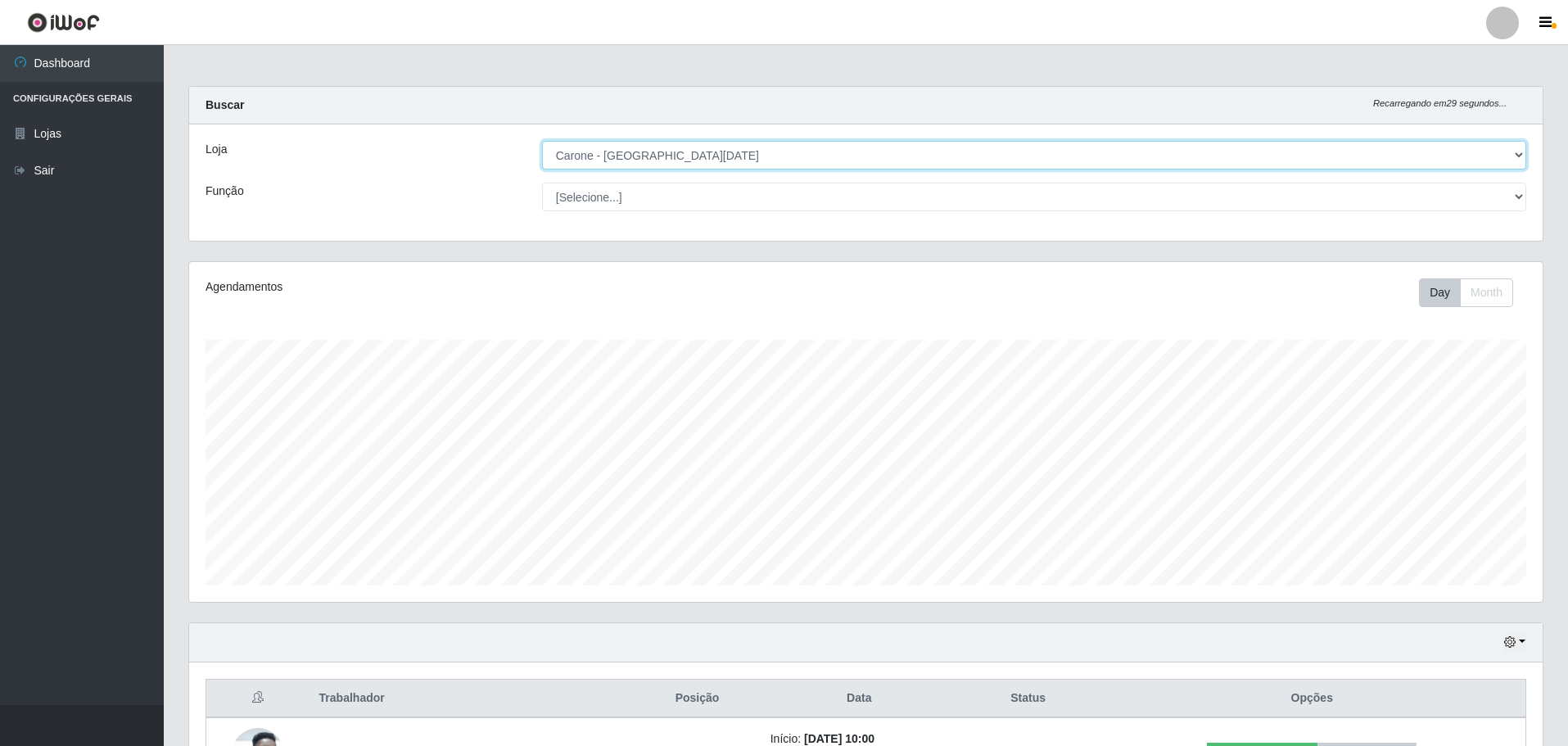
scroll to position [340, 1354]
click at [1521, 151] on select "[Selecione...] [GEOGRAPHIC_DATA] - [GEOGRAPHIC_DATA][DATE]" at bounding box center [1034, 155] width 984 height 28
click at [542, 141] on select "[Selecione...] [GEOGRAPHIC_DATA] - [GEOGRAPHIC_DATA][DATE]" at bounding box center [1034, 155] width 984 height 28
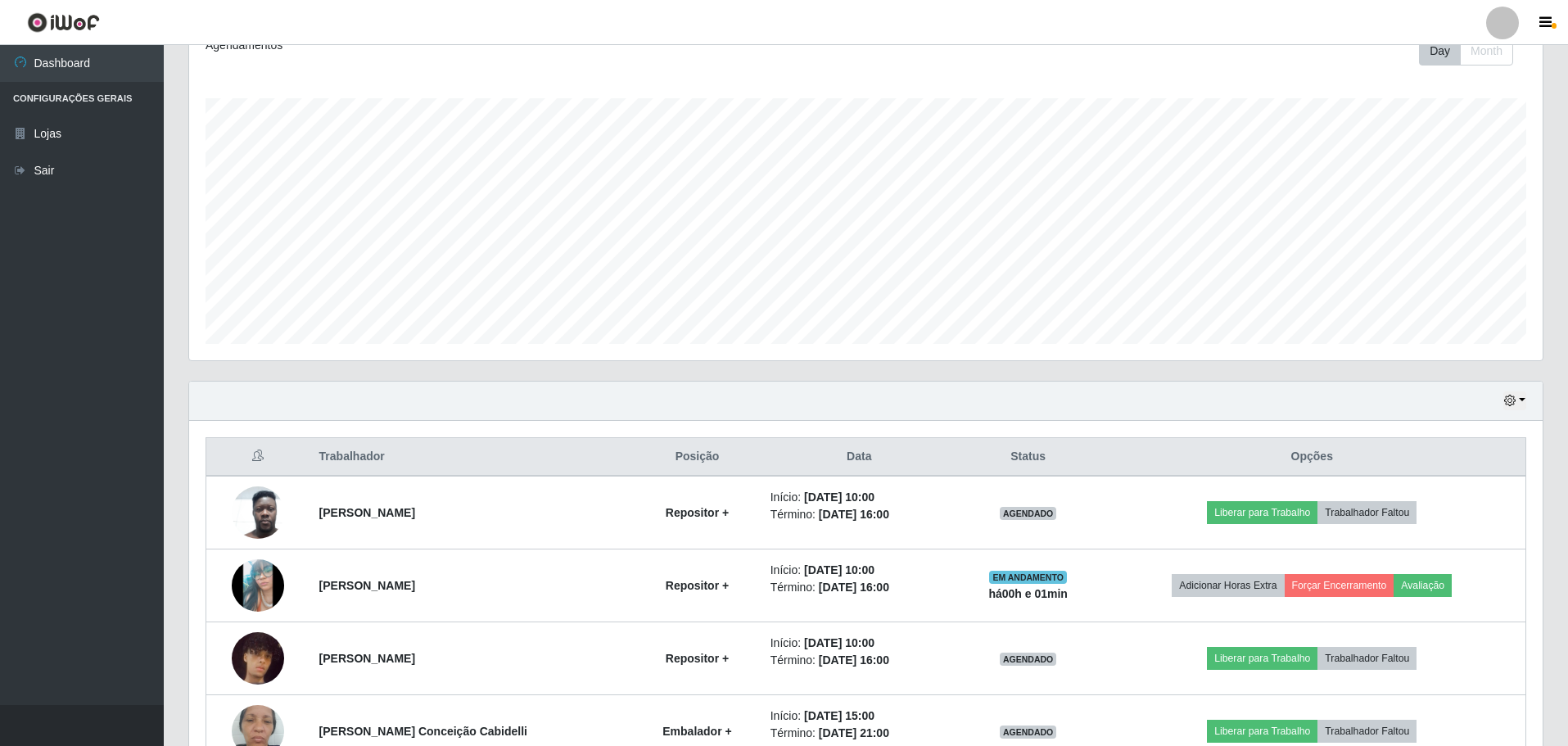
scroll to position [0, 0]
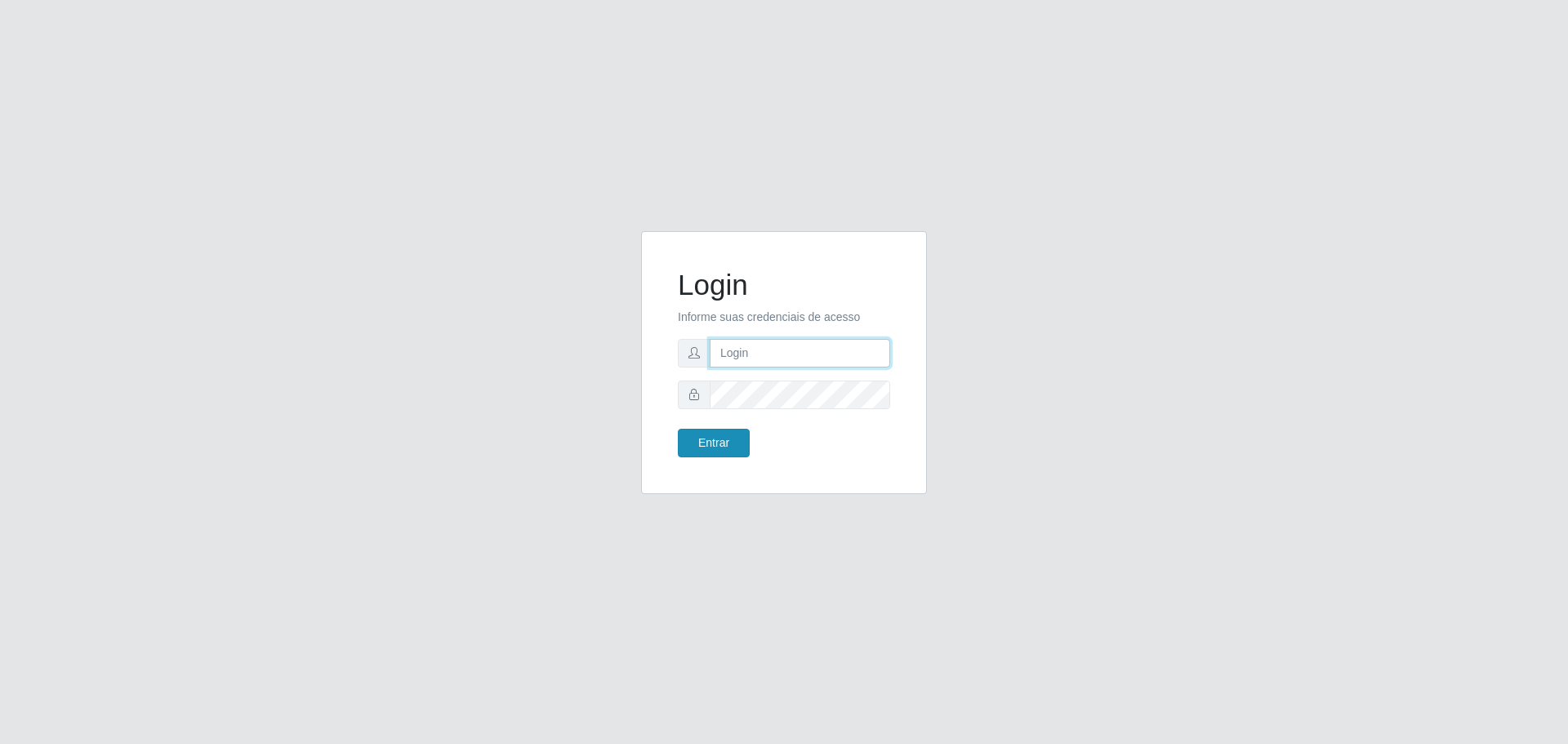
type input "[EMAIL_ADDRESS][DOMAIN_NAME]"
click at [736, 449] on button "Entrar" at bounding box center [714, 442] width 72 height 28
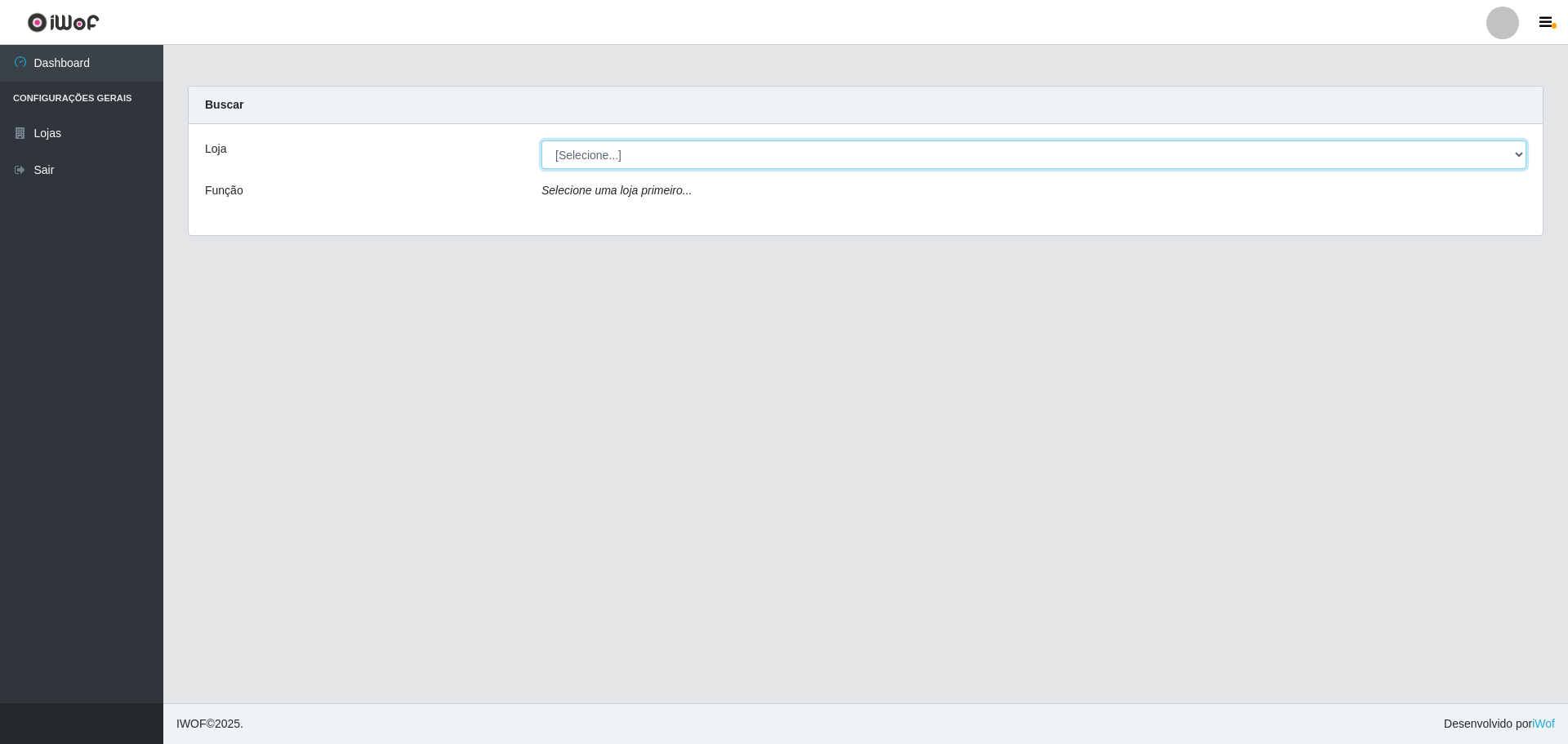
click at [564, 157] on select "[Selecione...] [GEOGRAPHIC_DATA] - [GEOGRAPHIC_DATA][DATE]" at bounding box center [1034, 154] width 985 height 28
select select "527"
click at [542, 141] on select "[Selecione...] [GEOGRAPHIC_DATA] - [GEOGRAPHIC_DATA][DATE]" at bounding box center [1034, 154] width 985 height 28
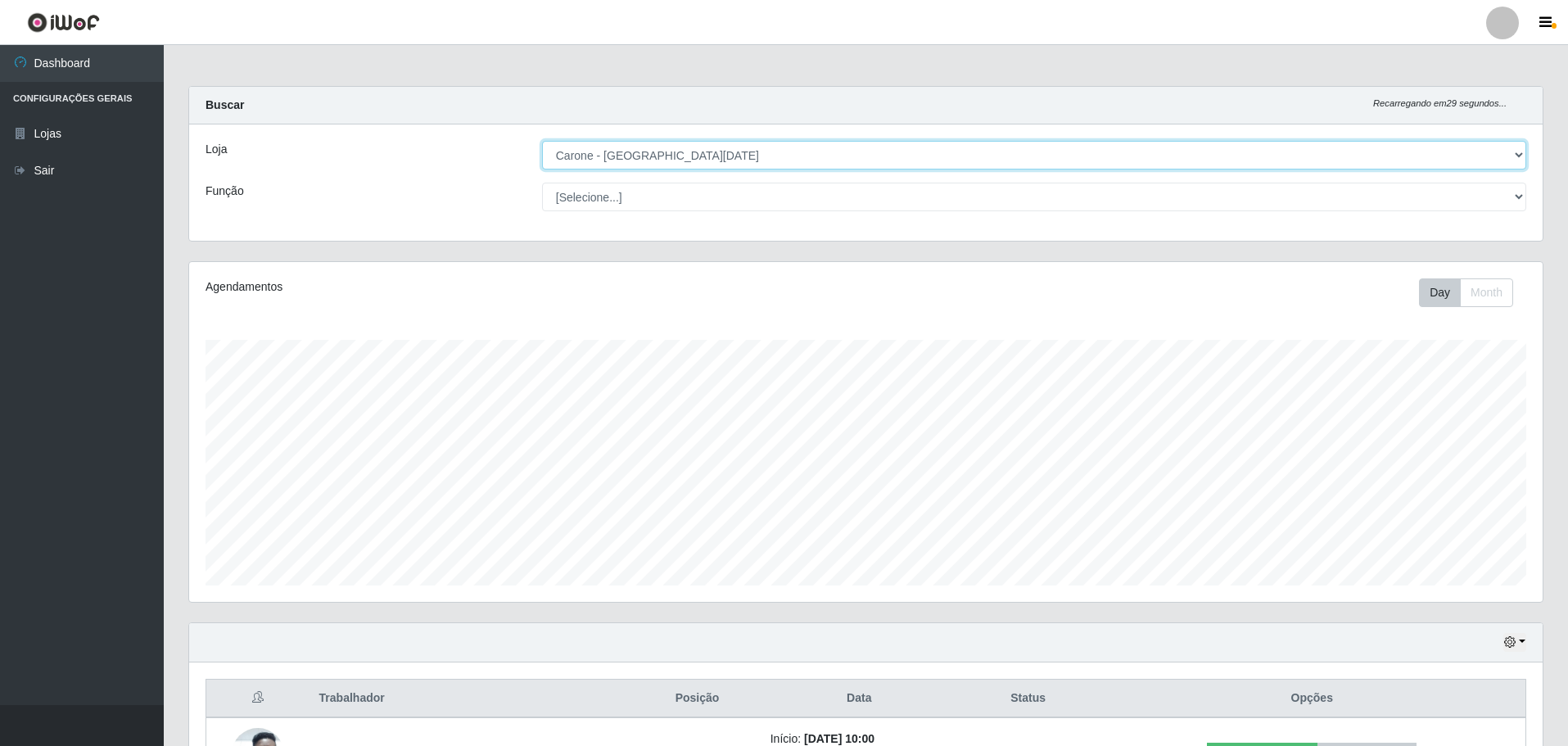
scroll to position [340, 1354]
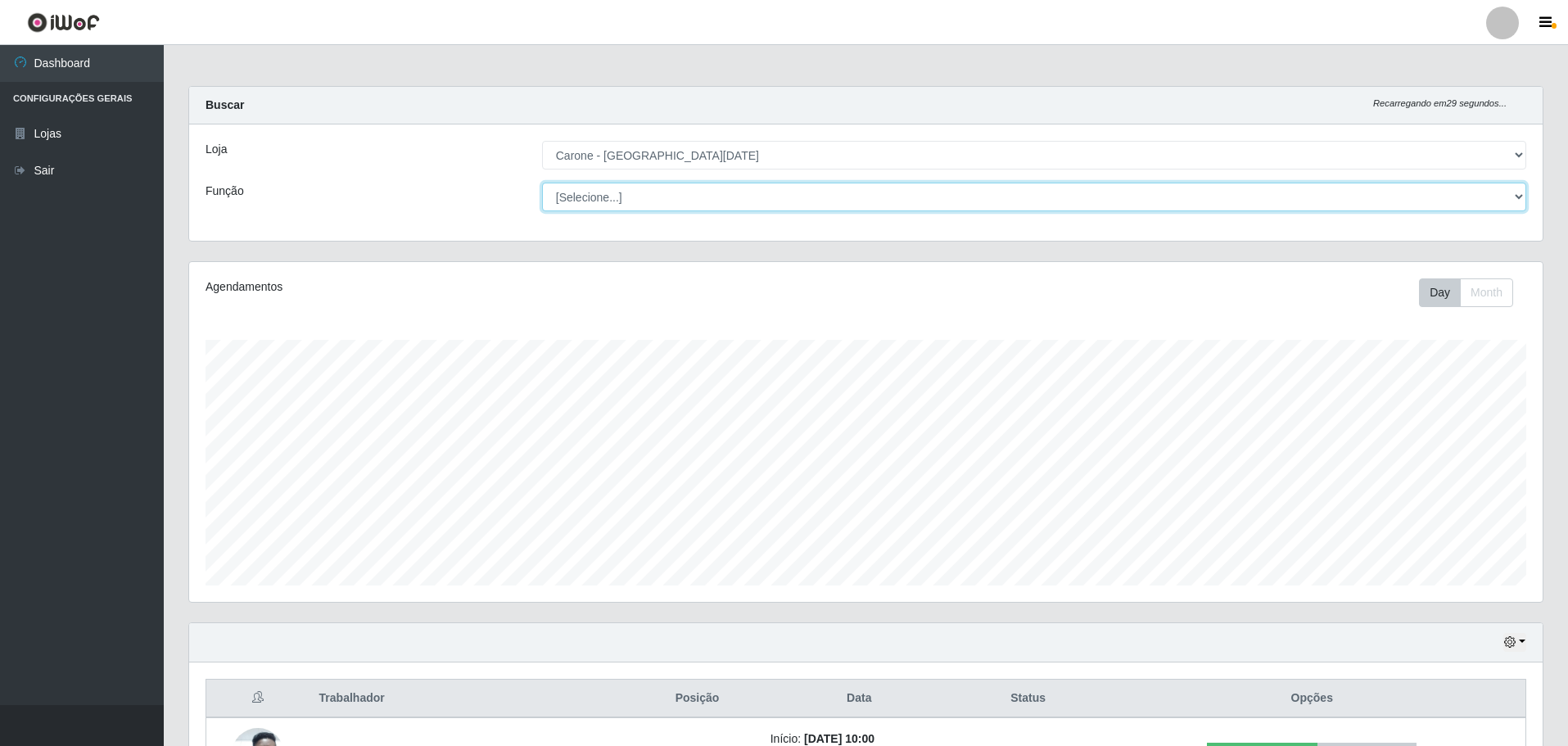
click at [645, 202] on select "[Selecione...] Embalador Embalador + Embalador ++ Repositor Repositor + Reposit…" at bounding box center [1034, 196] width 984 height 28
select select "82"
click at [542, 182] on select "[Selecione...] Embalador Embalador + Embalador ++ Repositor Repositor + Reposit…" at bounding box center [1034, 196] width 984 height 28
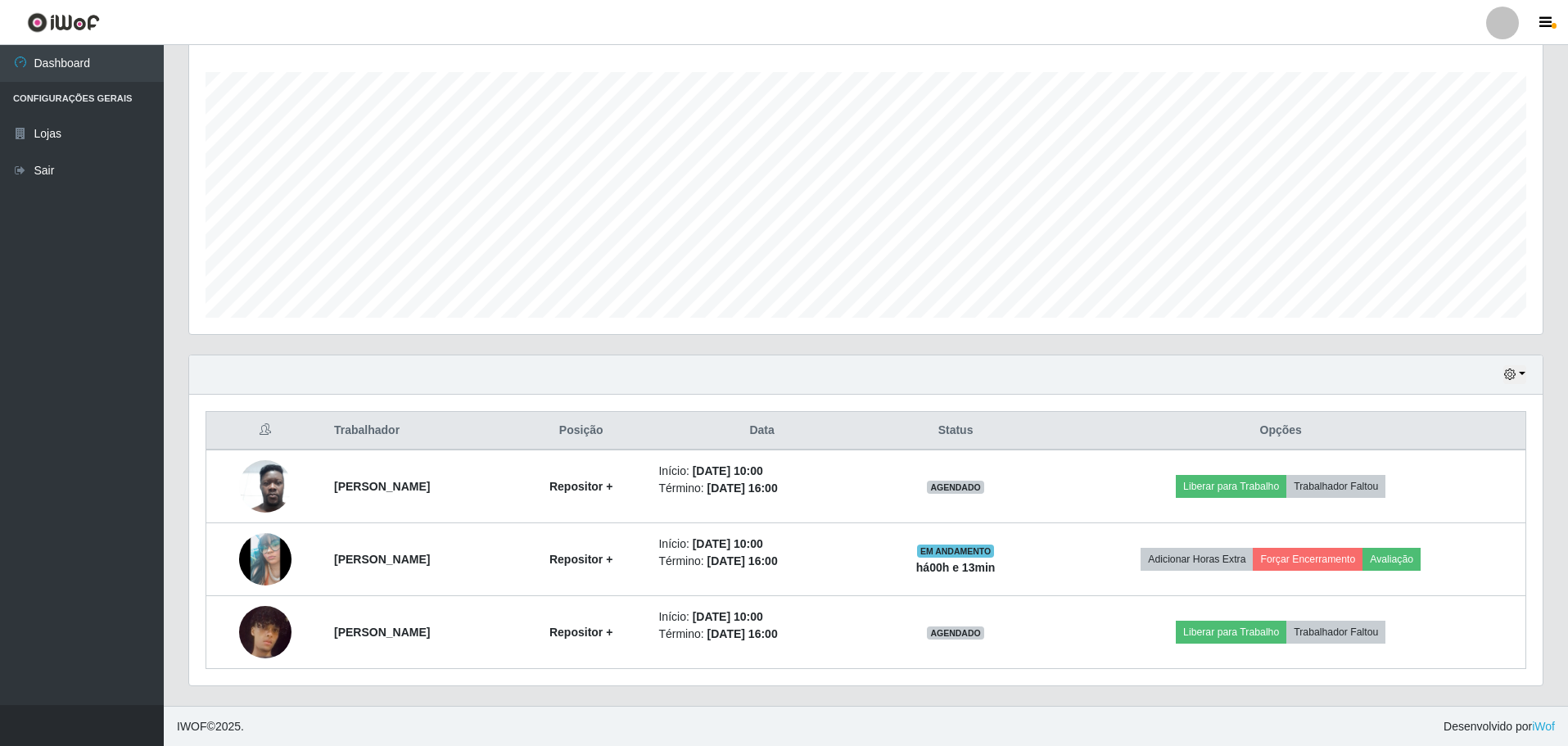
scroll to position [269, 0]
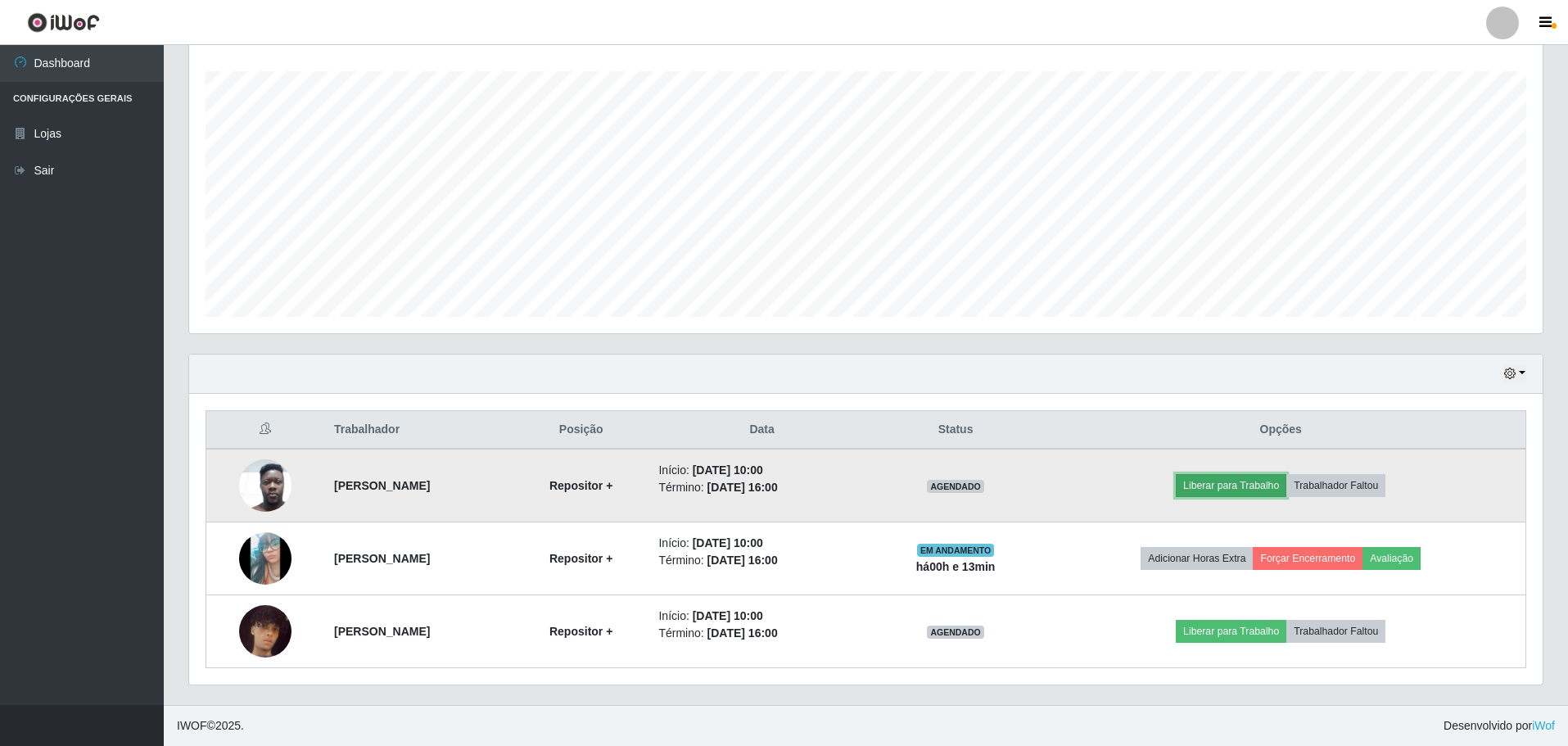
click at [1243, 486] on button "Liberar para Trabalho" at bounding box center [1231, 485] width 110 height 23
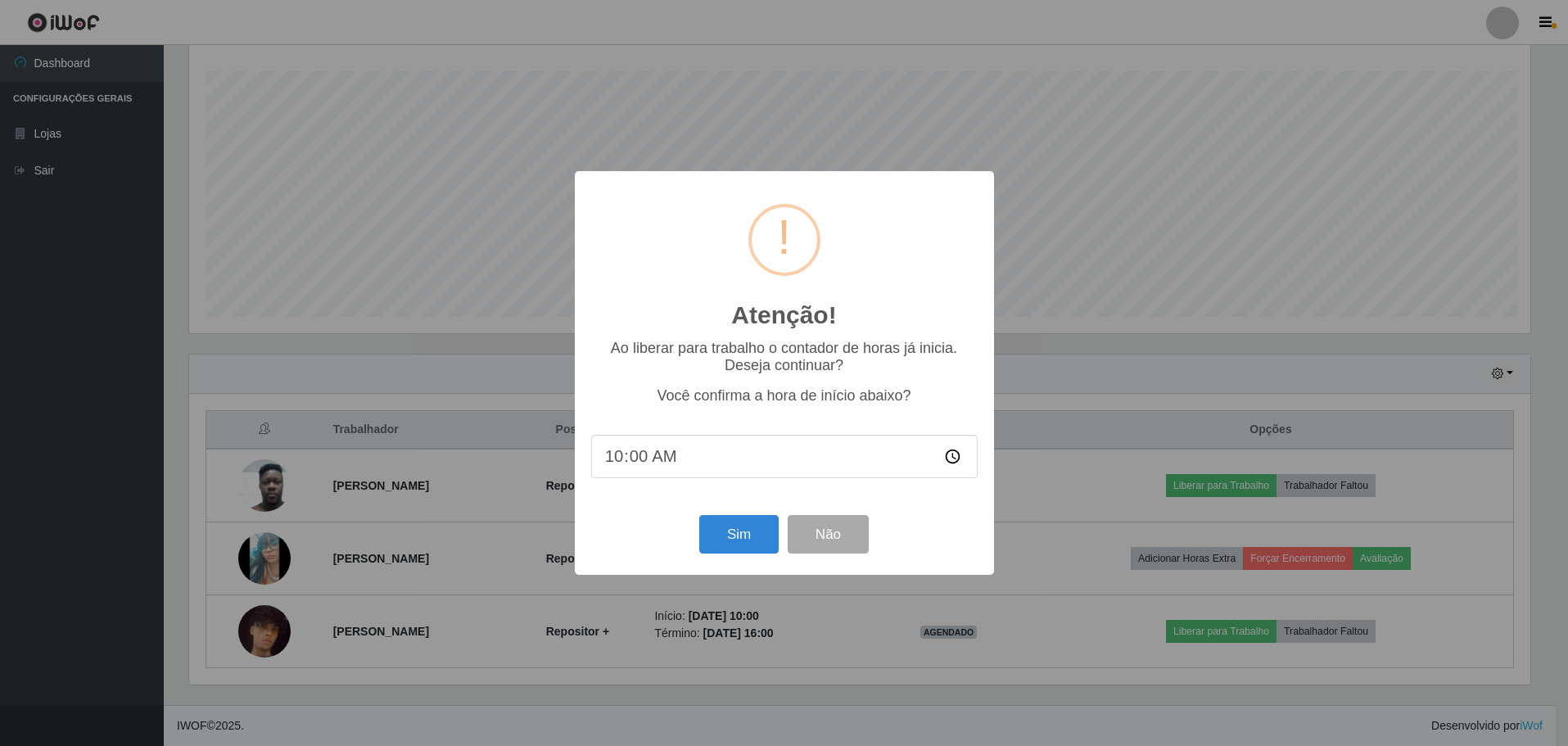
scroll to position [340, 1346]
click at [693, 450] on input "10:00" at bounding box center [786, 456] width 386 height 44
click at [682, 457] on input "10:00" at bounding box center [786, 456] width 386 height 44
click at [645, 459] on input "10:00" at bounding box center [786, 456] width 386 height 44
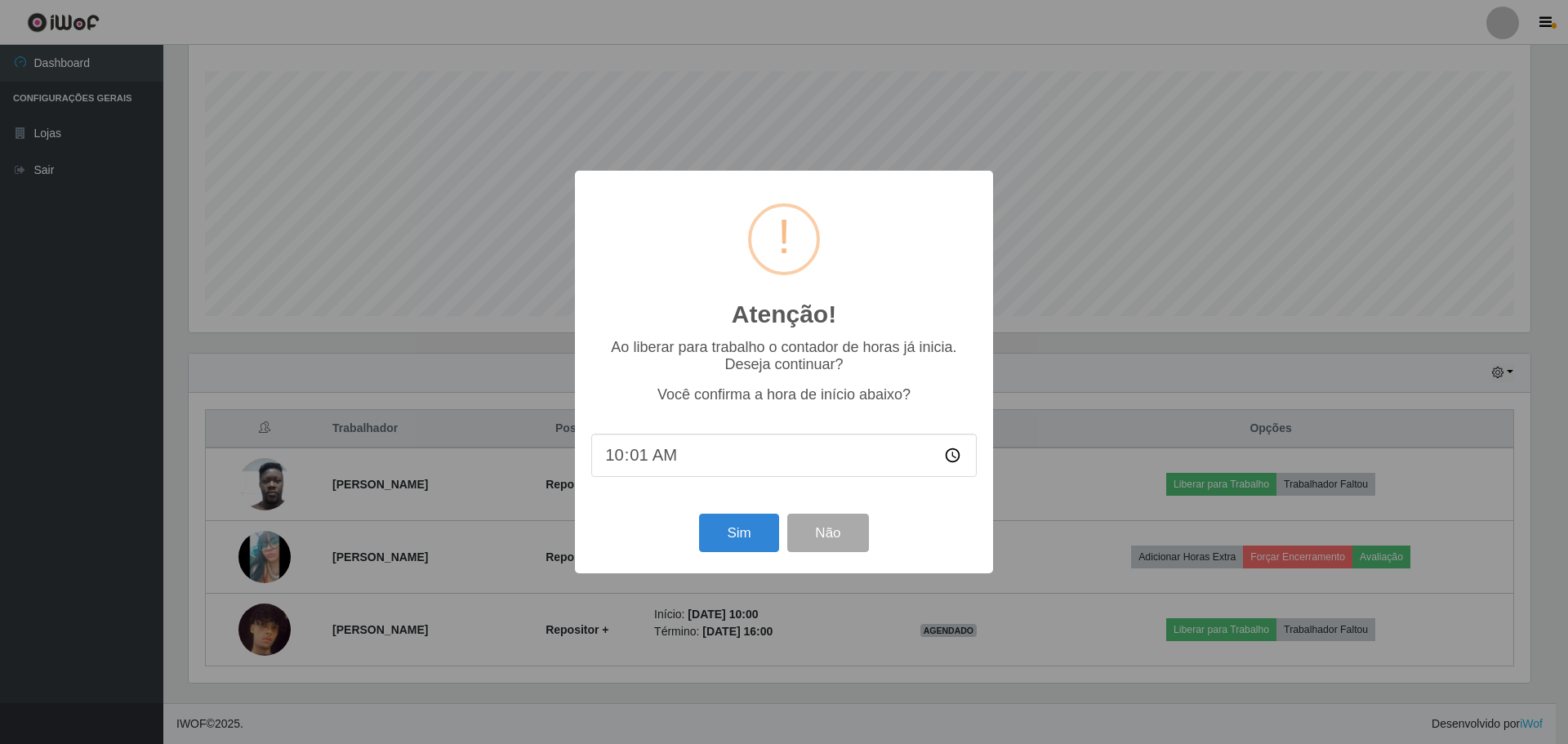
type input "10:13"
click at [734, 531] on button "Sim" at bounding box center [738, 532] width 79 height 38
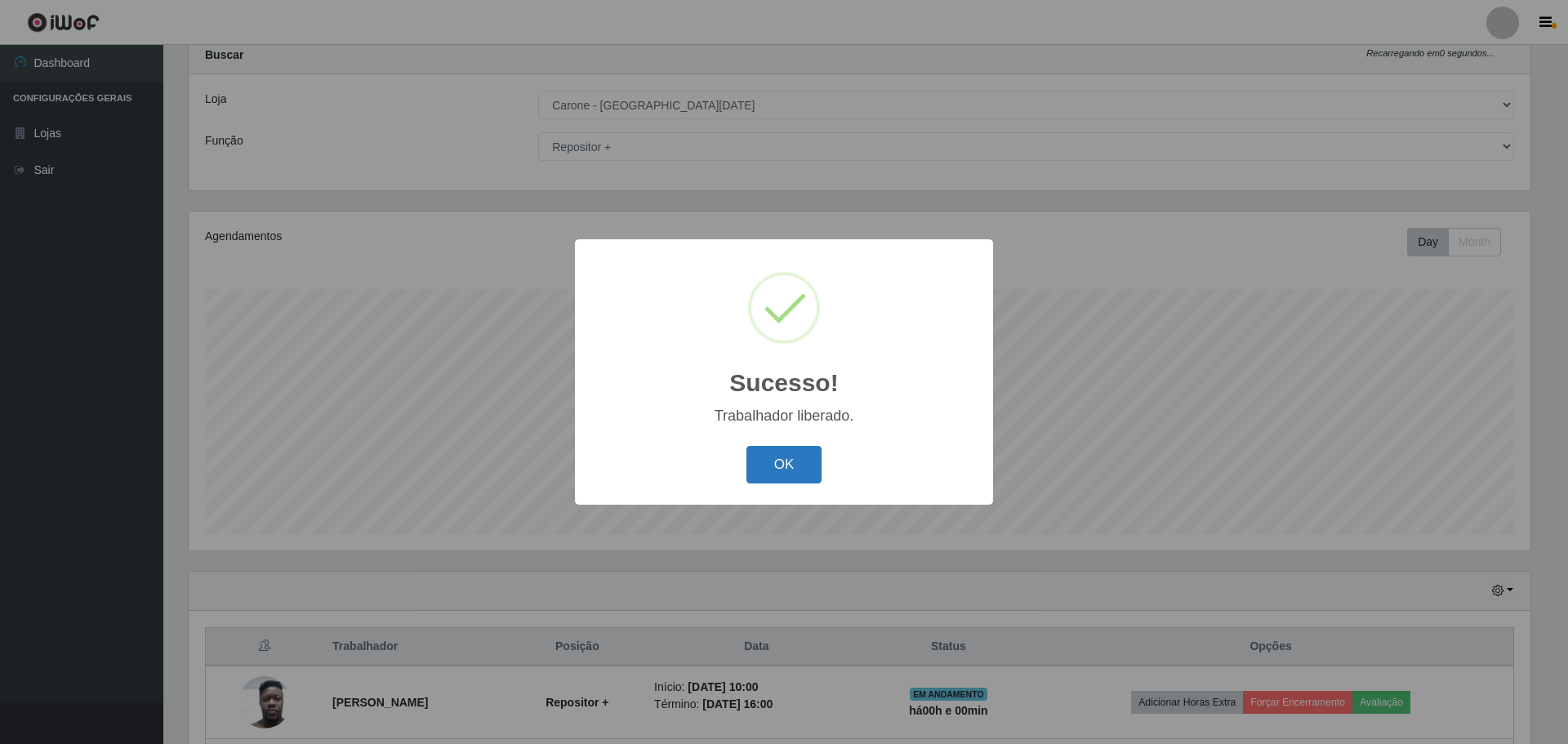
click at [777, 453] on button "OK" at bounding box center [784, 465] width 76 height 38
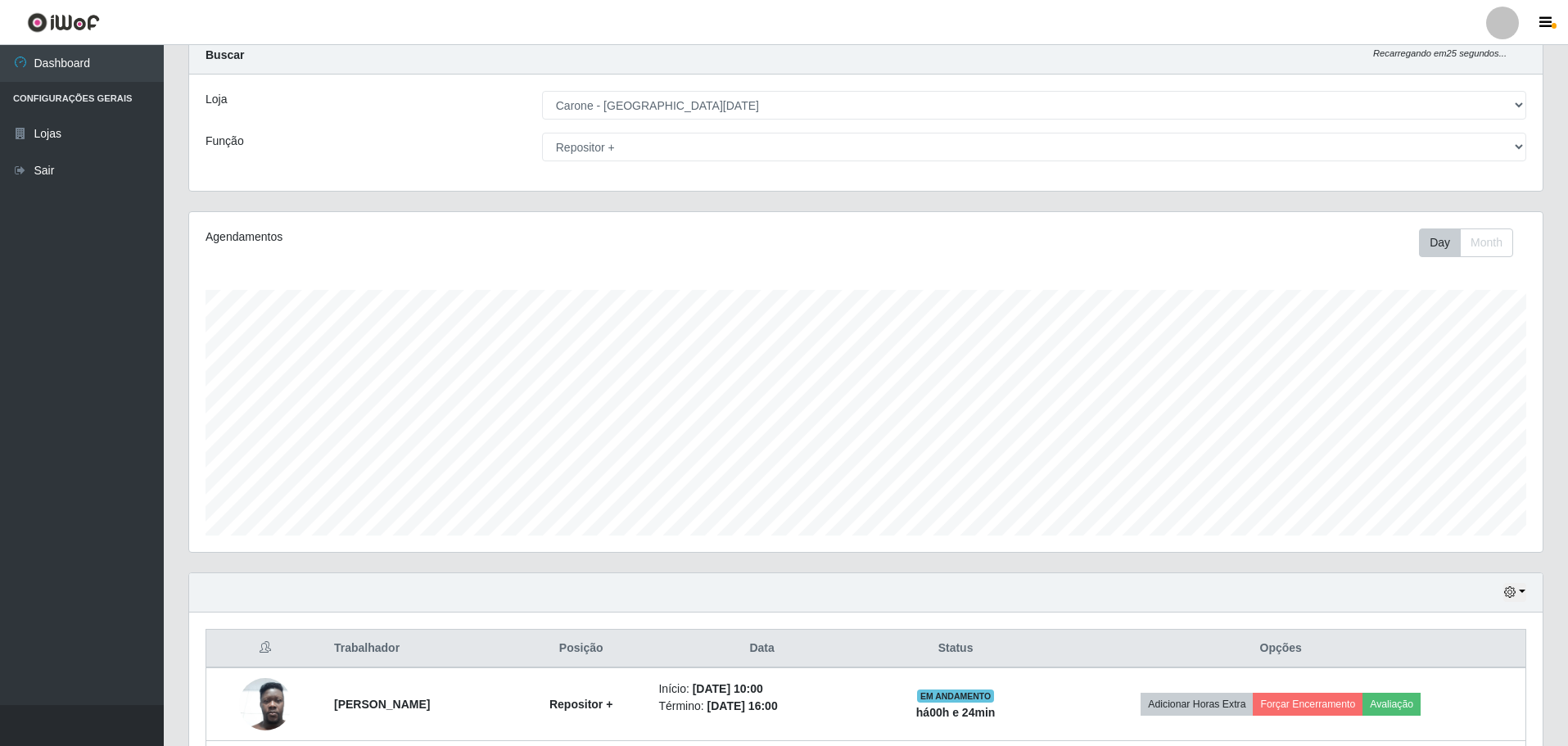
scroll to position [0, 0]
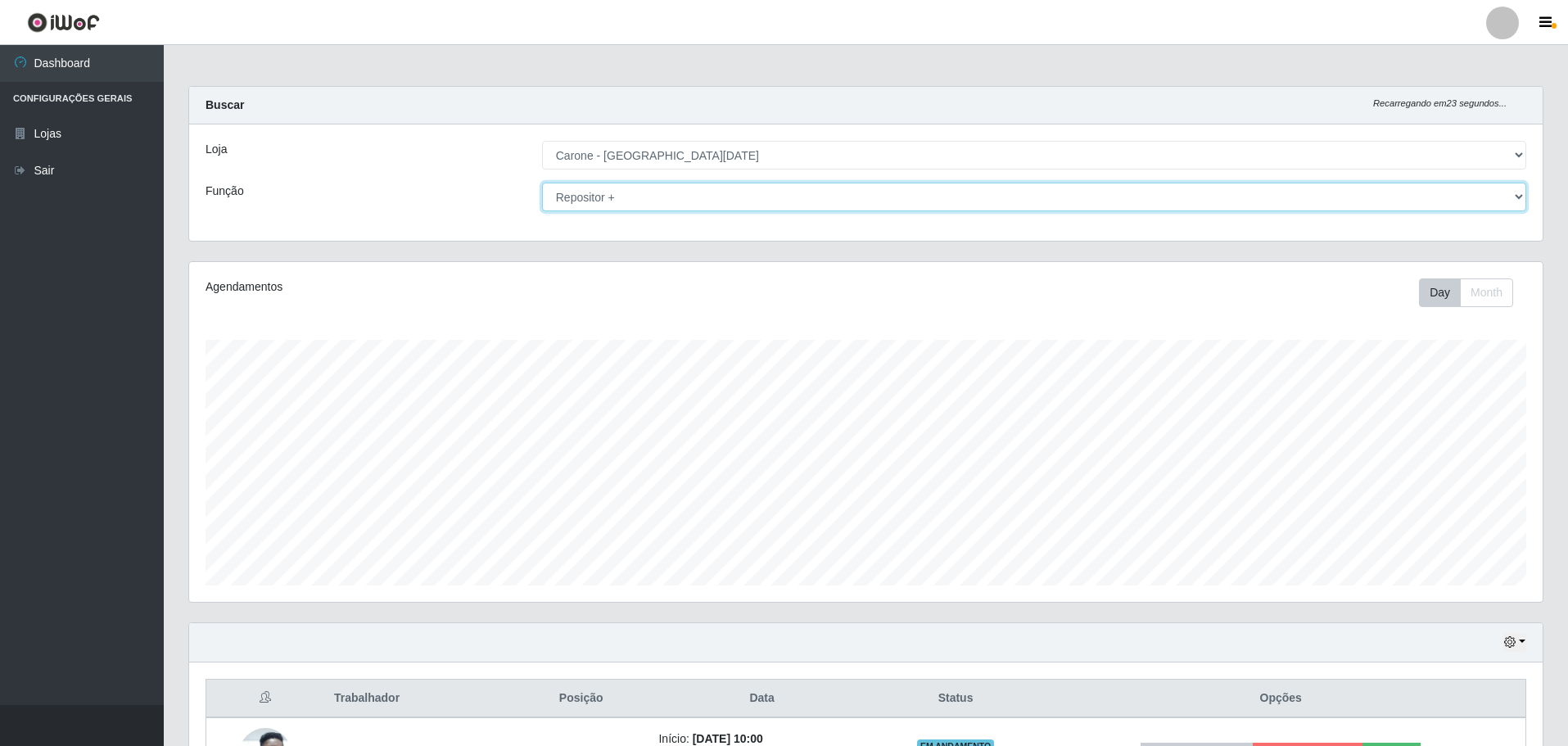
click at [1524, 196] on select "[Selecione...] Embalador Embalador + Embalador ++ Repositor Repositor + Reposit…" at bounding box center [1034, 196] width 984 height 28
click at [542, 182] on select "[Selecione...] Embalador Embalador + Embalador ++ Repositor Repositor + Reposit…" at bounding box center [1034, 196] width 984 height 28
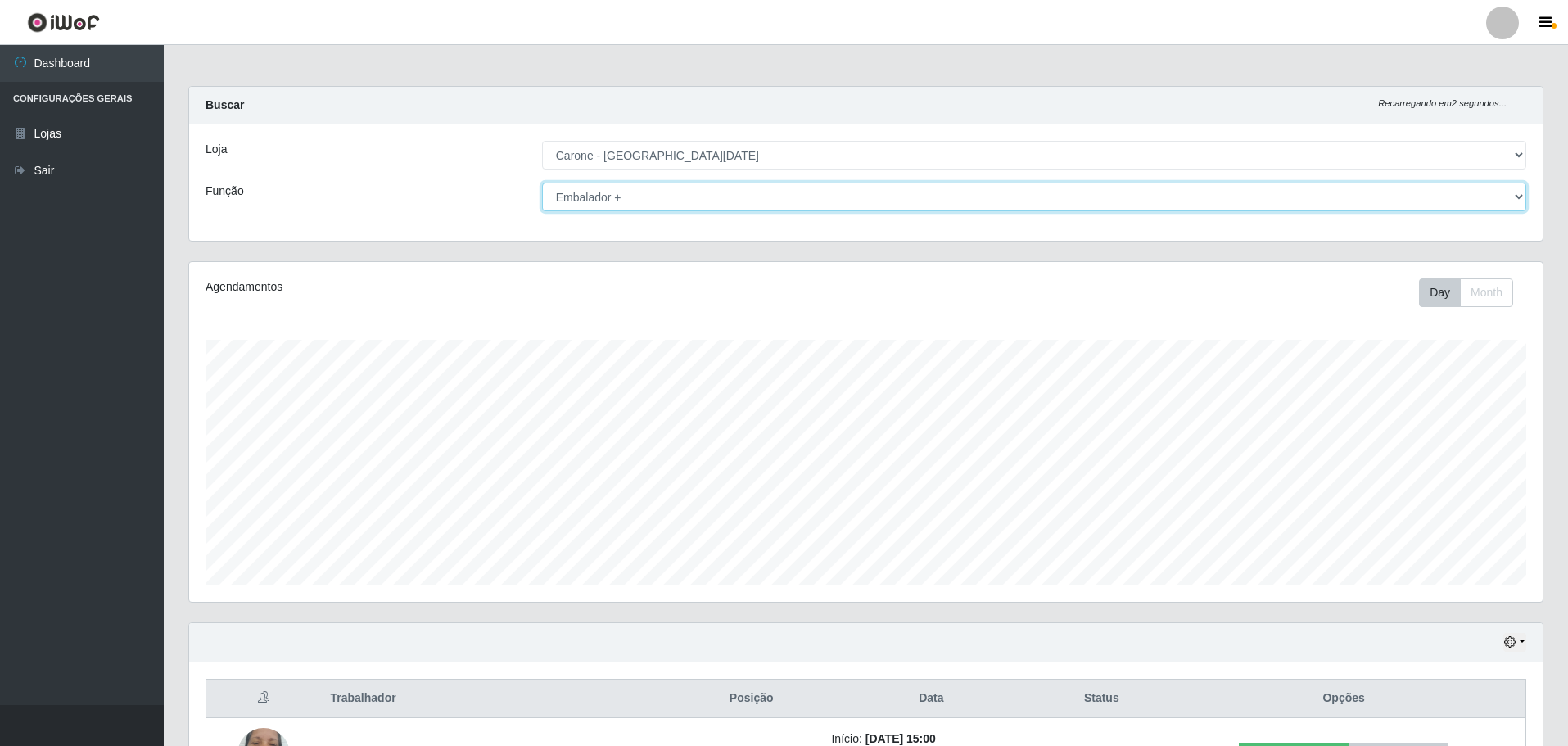
click at [1515, 194] on select "[Selecione...] Embalador Embalador + Embalador ++ Repositor Repositor + Reposit…" at bounding box center [1034, 196] width 984 height 28
click at [542, 182] on select "[Selecione...] Embalador Embalador + Embalador ++ Repositor Repositor + Reposit…" at bounding box center [1034, 196] width 984 height 28
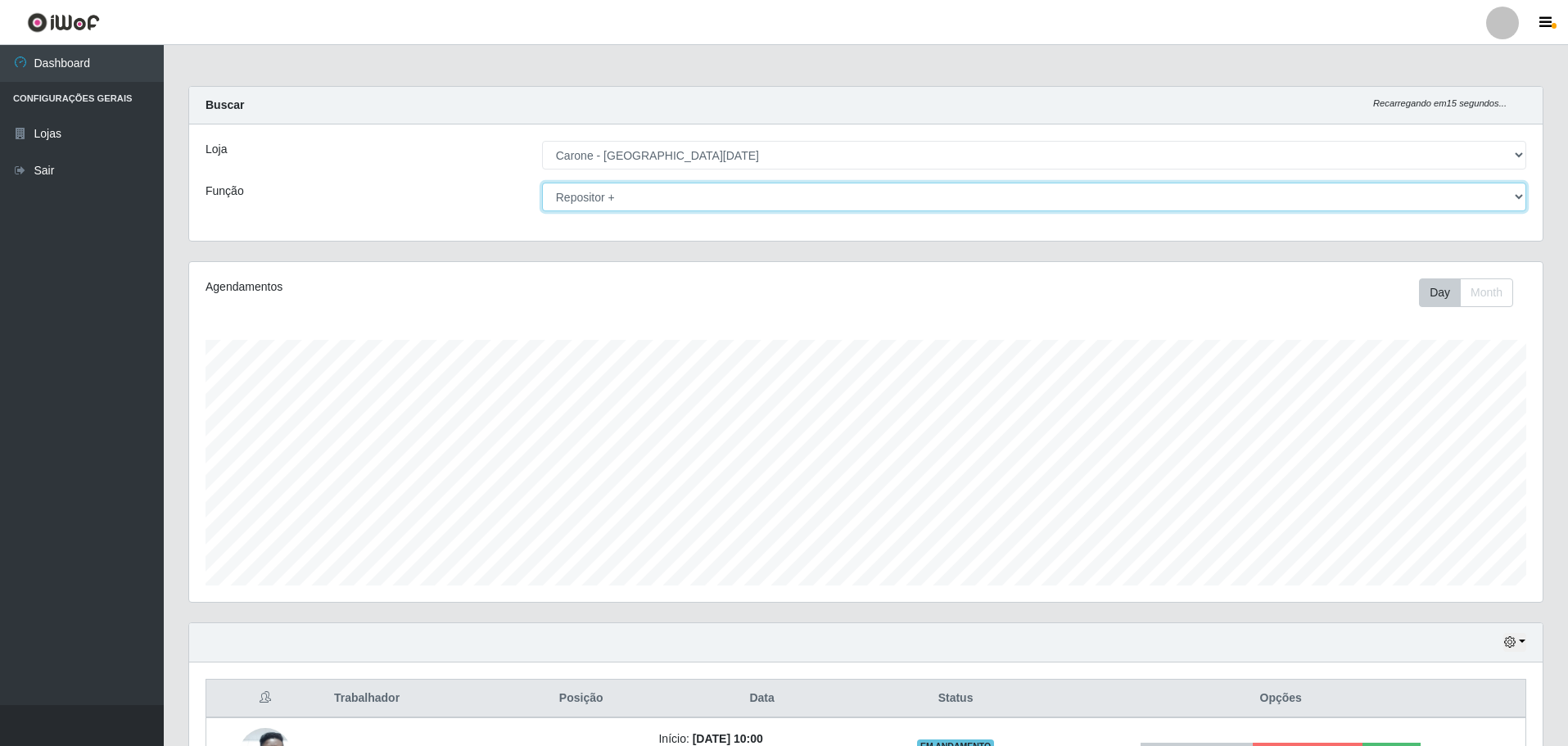
click at [1521, 196] on select "[Selecione...] Embalador Embalador + Embalador ++ Repositor Repositor + Reposit…" at bounding box center [1034, 196] width 984 height 28
click at [542, 182] on select "[Selecione...] Embalador Embalador + Embalador ++ Repositor Repositor + Reposit…" at bounding box center [1034, 196] width 984 height 28
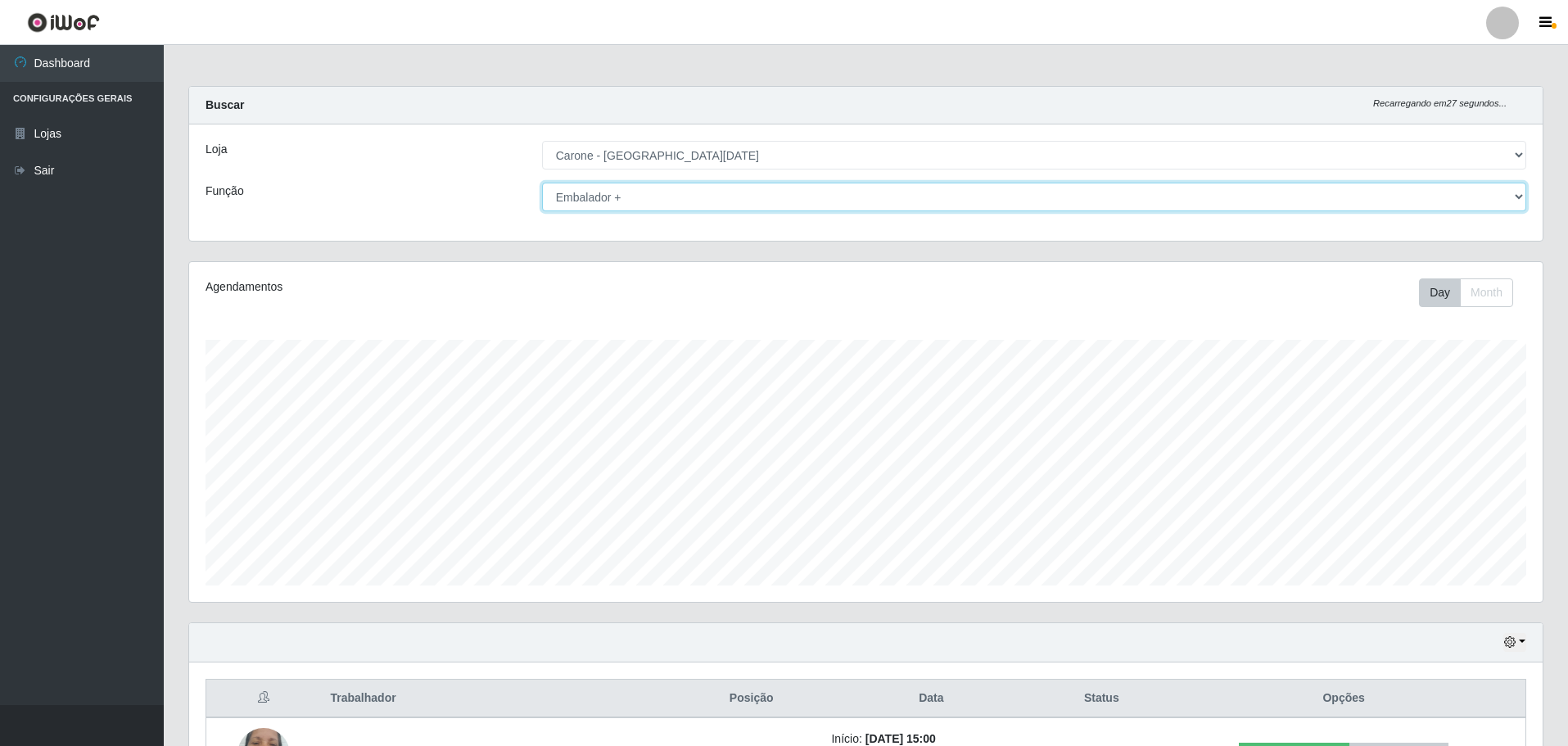
click at [1519, 198] on select "[Selecione...] Embalador Embalador + Embalador ++ Repositor Repositor + Reposit…" at bounding box center [1034, 196] width 984 height 28
click at [542, 182] on select "[Selecione...] Embalador Embalador + Embalador ++ Repositor Repositor + Reposit…" at bounding box center [1034, 196] width 984 height 28
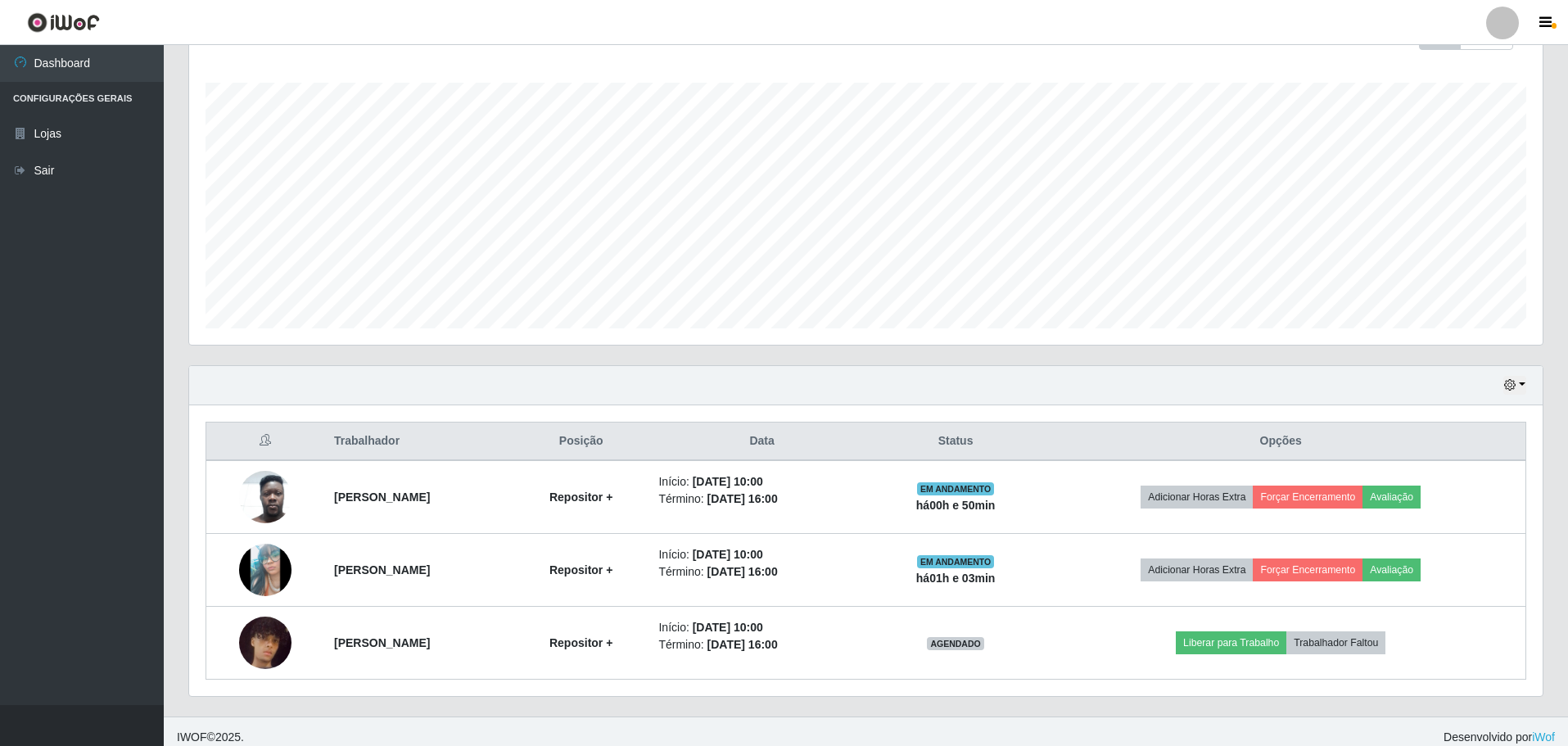
scroll to position [269, 0]
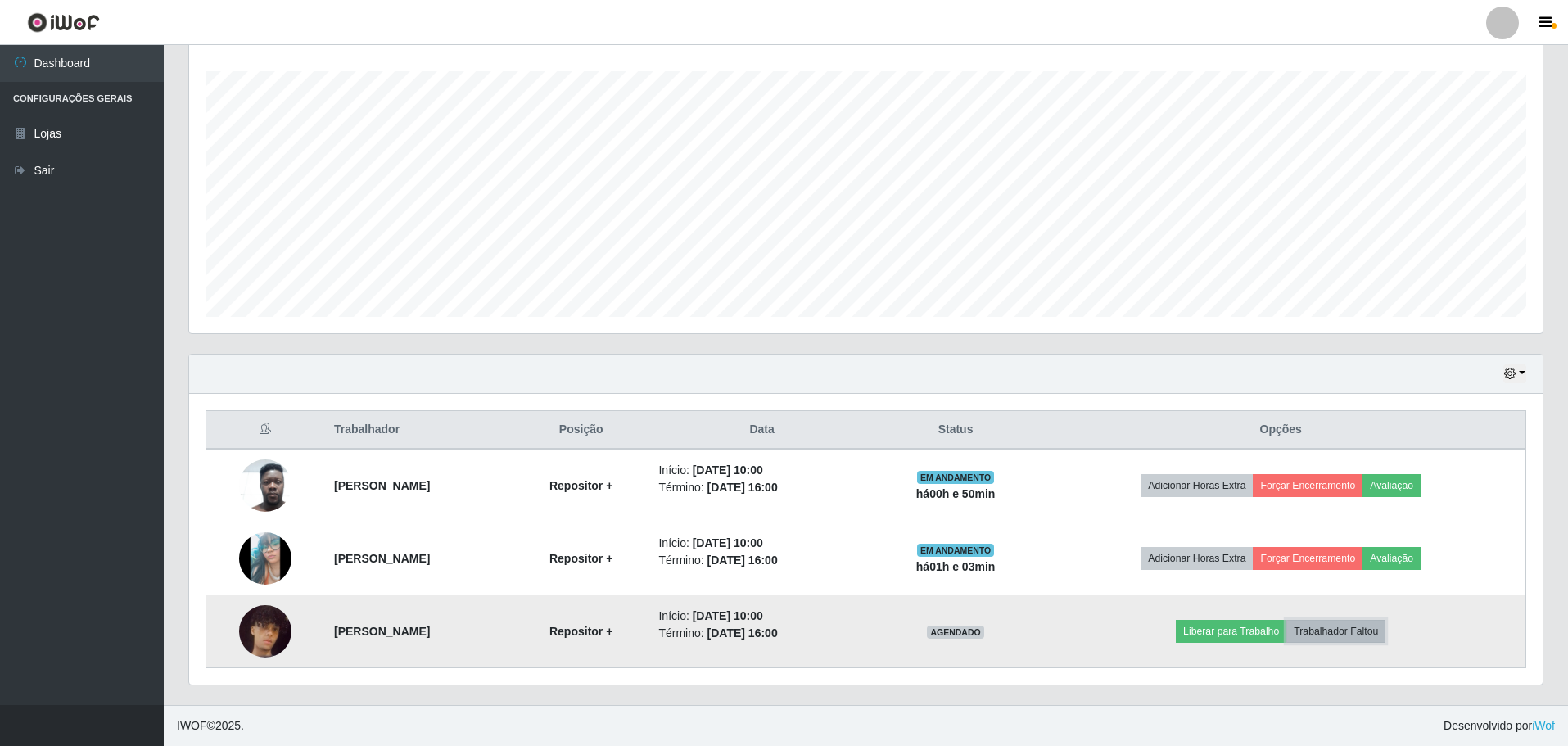
click at [1378, 628] on button "Trabalhador Faltou" at bounding box center [1336, 630] width 99 height 23
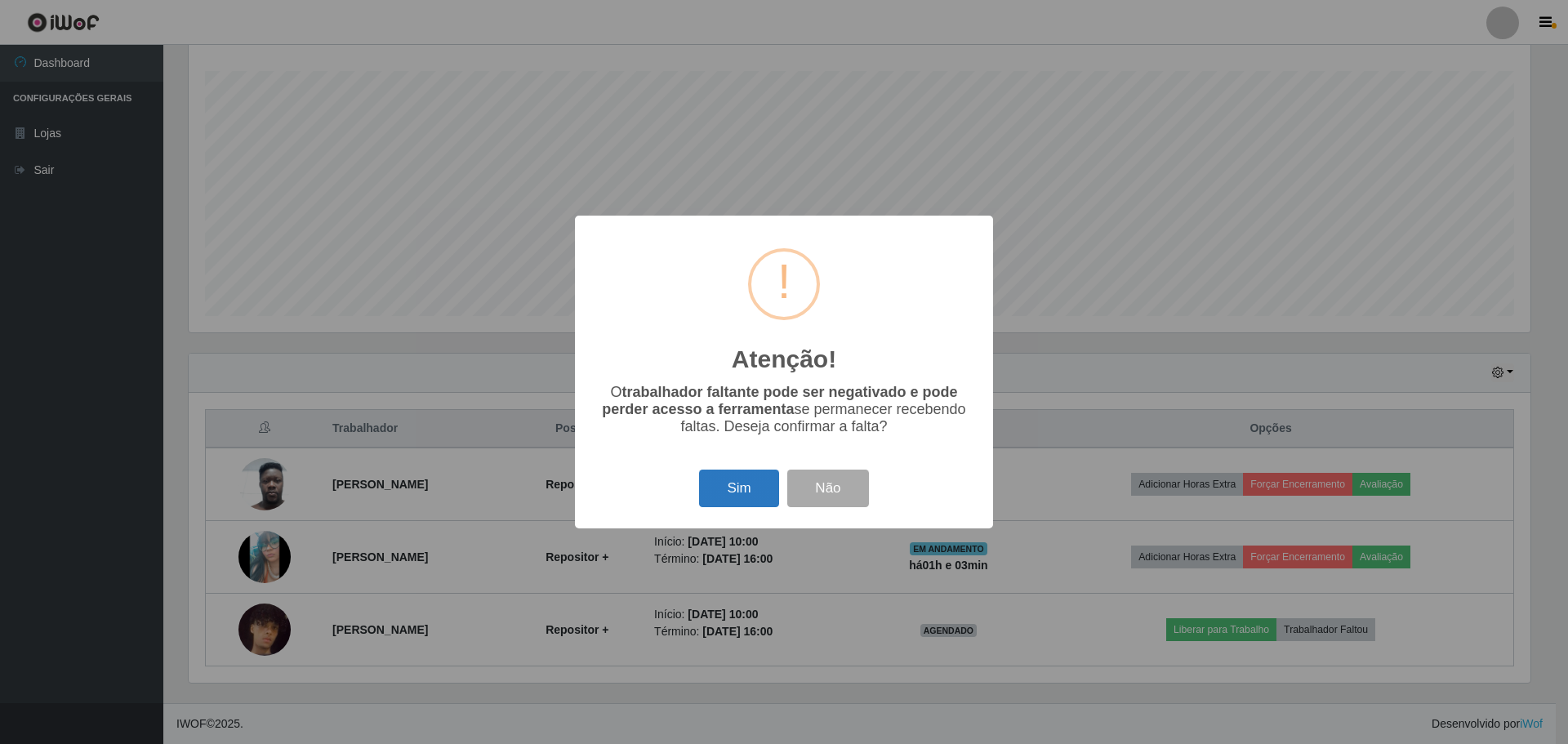
click at [736, 492] on button "Sim" at bounding box center [738, 489] width 79 height 38
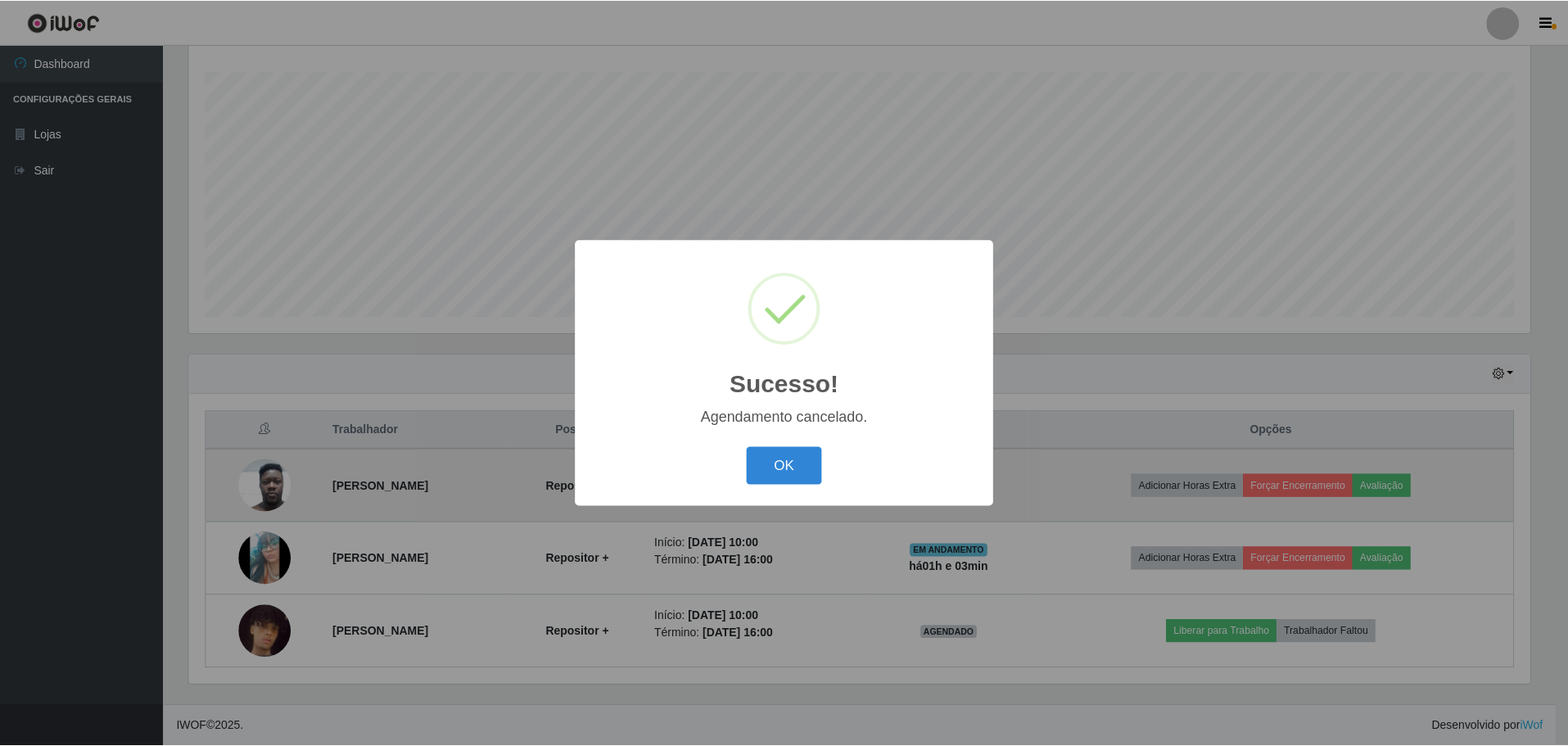
scroll to position [196, 0]
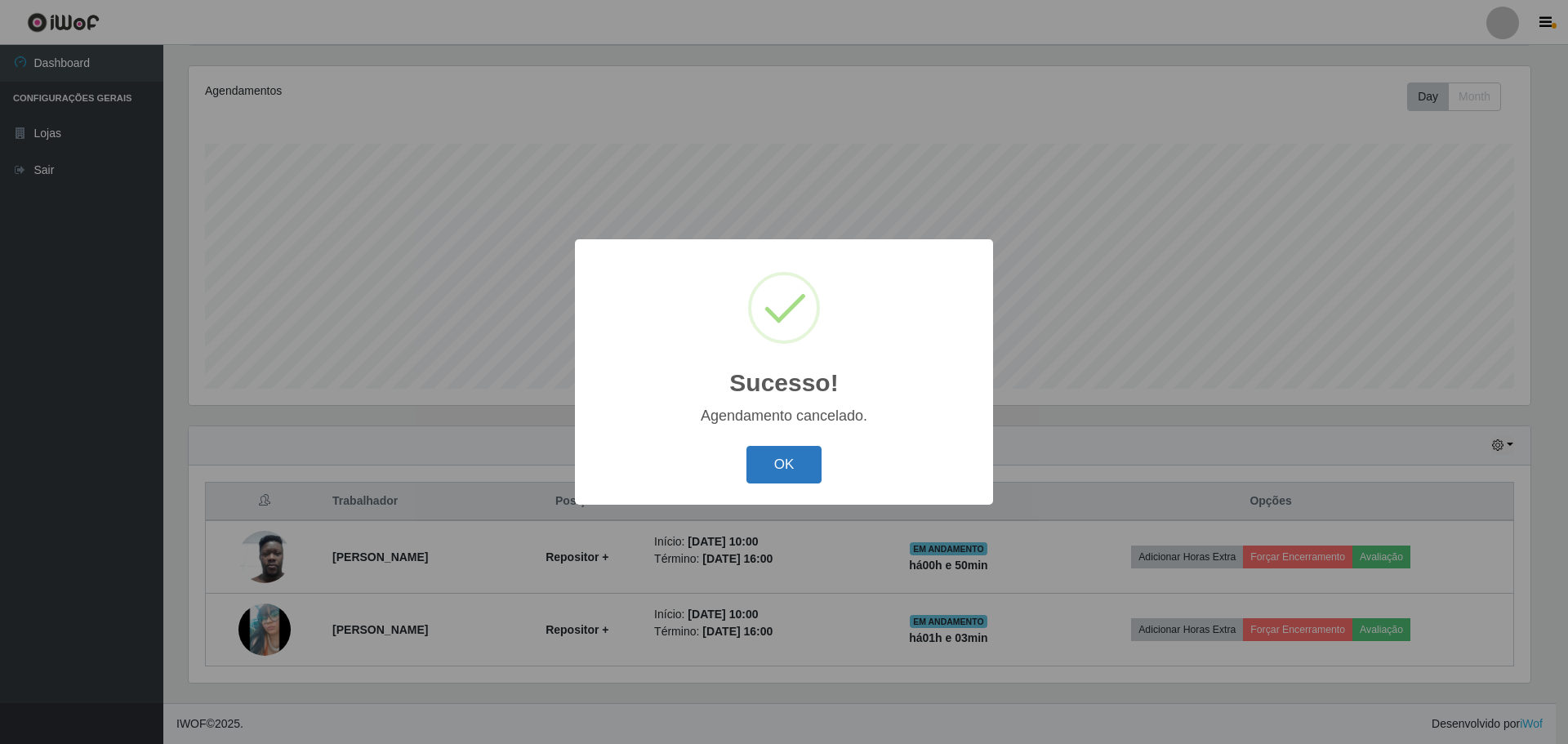
click at [790, 463] on button "OK" at bounding box center [784, 465] width 76 height 38
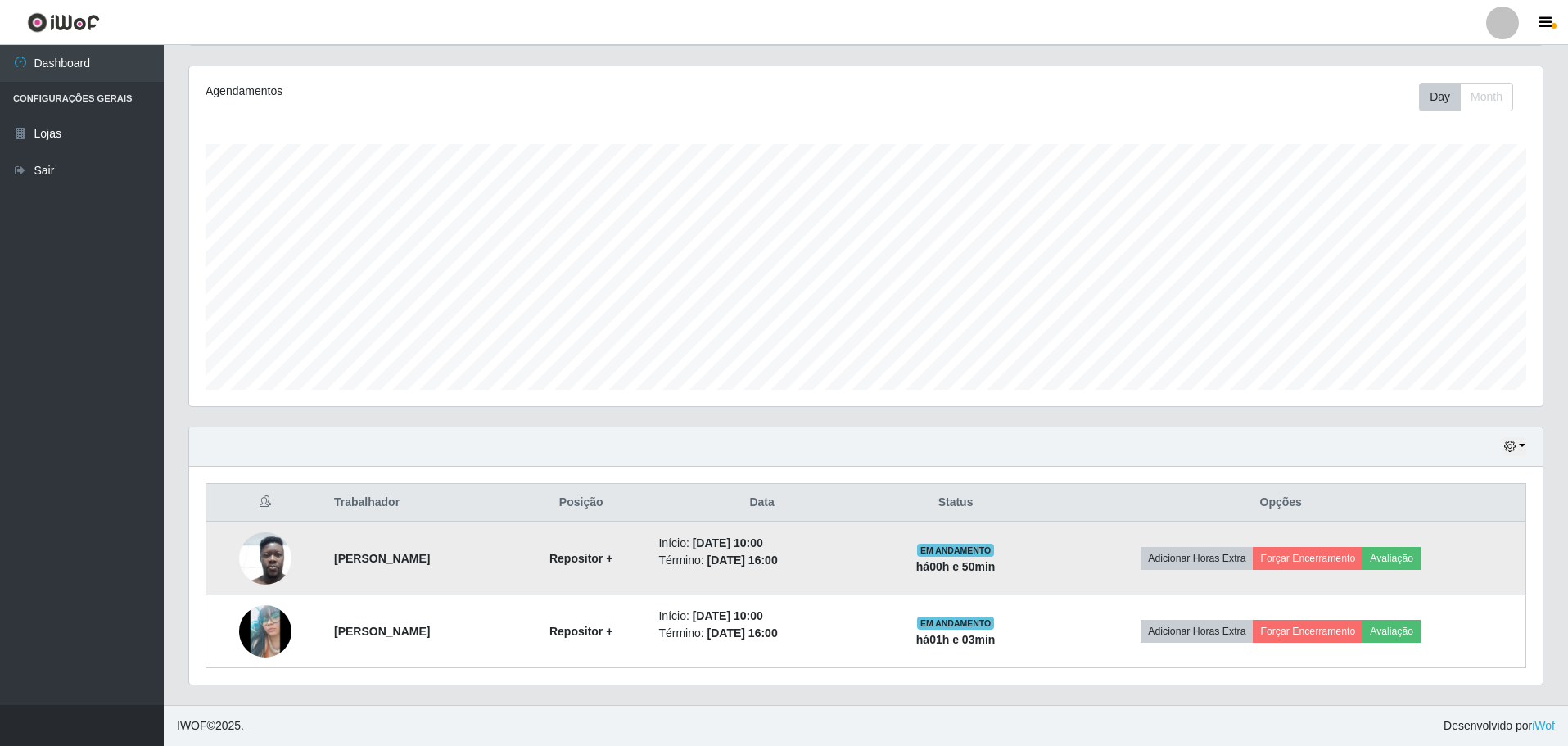
scroll to position [0, 0]
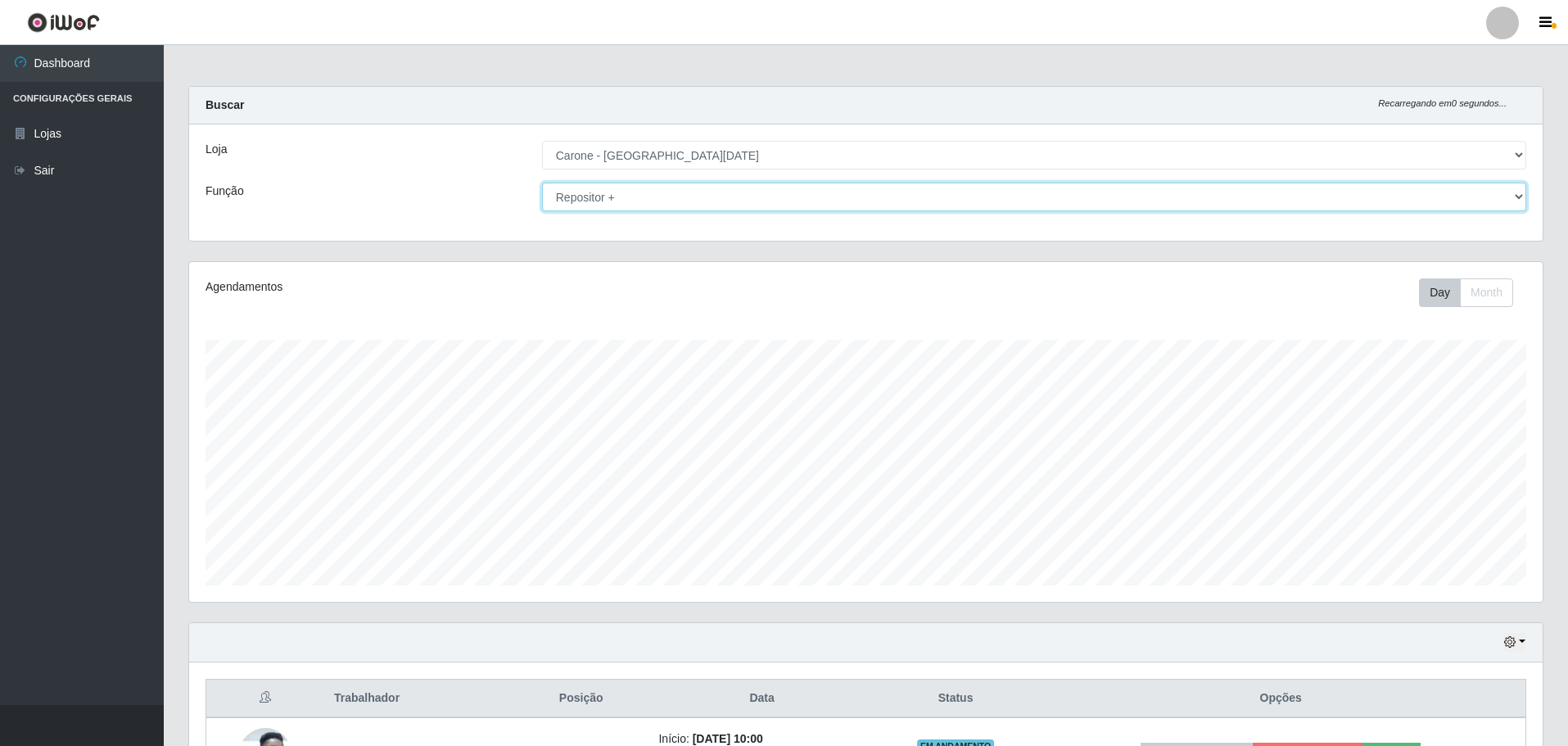
click at [1517, 194] on select "[Selecione...] Embalador Embalador + Embalador ++ Repositor Repositor + Reposit…" at bounding box center [1034, 196] width 984 height 28
click at [542, 182] on select "[Selecione...] Embalador Embalador + Embalador ++ Repositor Repositor + Reposit…" at bounding box center [1034, 196] width 984 height 28
click at [1516, 199] on select "[Selecione...] Embalador Embalador + Embalador ++ Repositor Repositor + Reposit…" at bounding box center [1034, 196] width 984 height 28
click at [542, 182] on select "[Selecione...] Embalador Embalador + Embalador ++ Repositor Repositor + Reposit…" at bounding box center [1034, 196] width 984 height 28
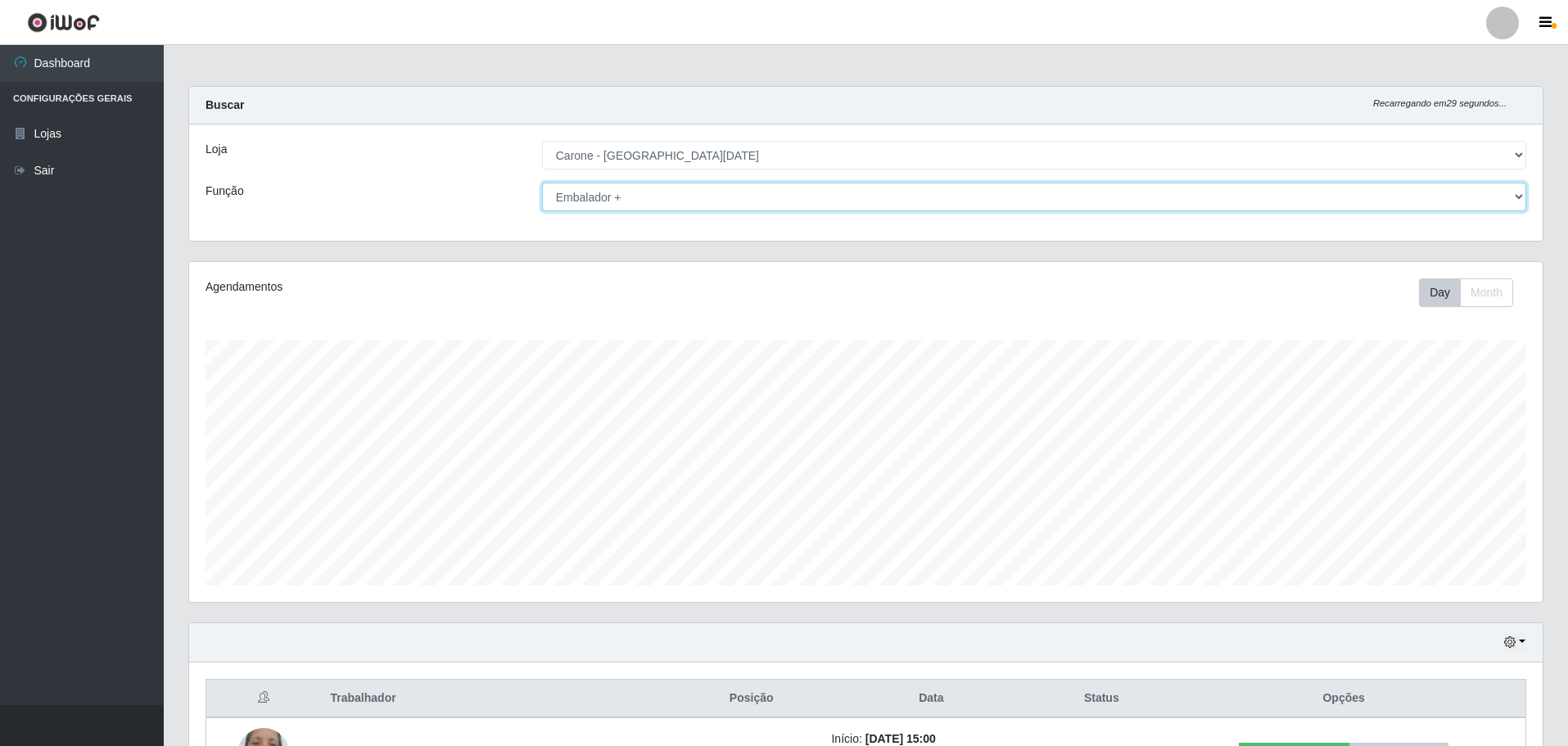
click at [1523, 197] on select "[Selecione...] Embalador Embalador + Embalador ++ Repositor Repositor + Reposit…" at bounding box center [1034, 196] width 984 height 28
click at [542, 182] on select "[Selecione...] Embalador Embalador + Embalador ++ Repositor Repositor + Reposit…" at bounding box center [1034, 196] width 984 height 28
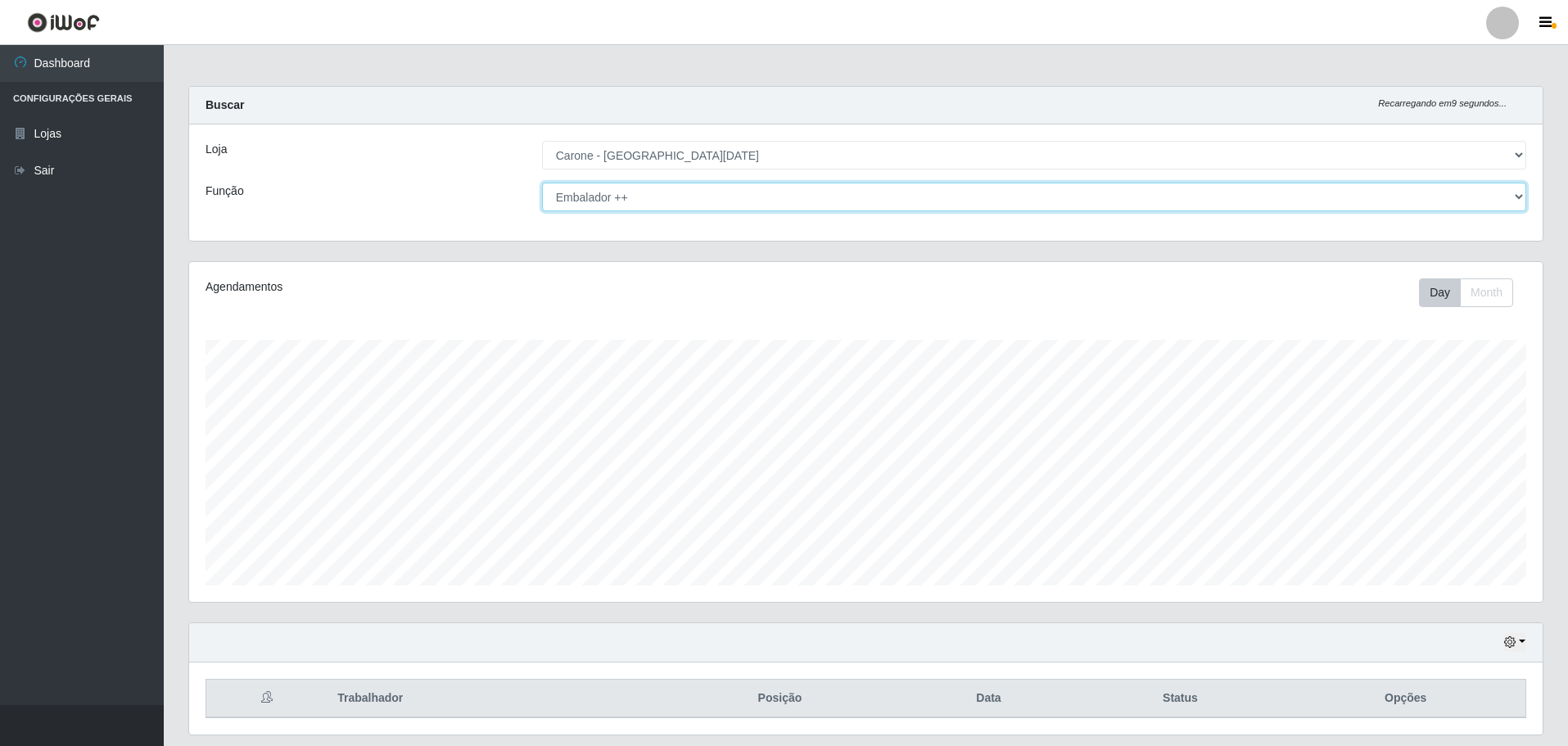
click at [1522, 197] on select "[Selecione...] Embalador Embalador + Embalador ++ Repositor Repositor + Reposit…" at bounding box center [1034, 196] width 984 height 28
click at [542, 182] on select "[Selecione...] Embalador Embalador + Embalador ++ Repositor Repositor + Reposit…" at bounding box center [1034, 196] width 984 height 28
click at [720, 194] on select "[Selecione...] Embalador Embalador + Embalador ++ Repositor Repositor + Reposit…" at bounding box center [1034, 196] width 984 height 28
click at [542, 182] on select "[Selecione...] Embalador Embalador + Embalador ++ Repositor Repositor + Reposit…" at bounding box center [1034, 196] width 984 height 28
click at [734, 190] on select "[Selecione...] Embalador Embalador + Embalador ++ Repositor Repositor + Reposit…" at bounding box center [1034, 196] width 984 height 28
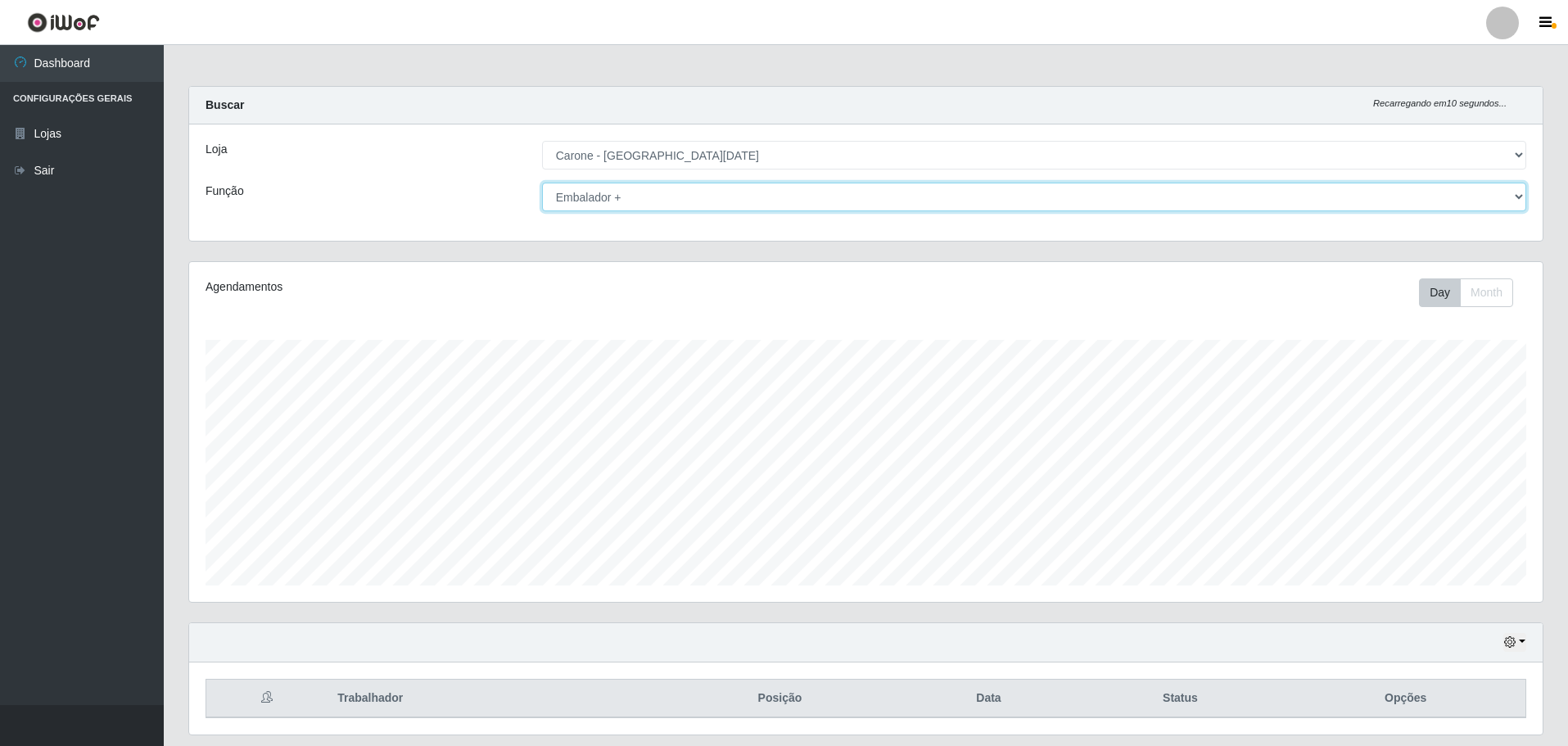
click at [542, 182] on select "[Selecione...] Embalador Embalador + Embalador ++ Repositor Repositor + Reposit…" at bounding box center [1034, 196] width 984 height 28
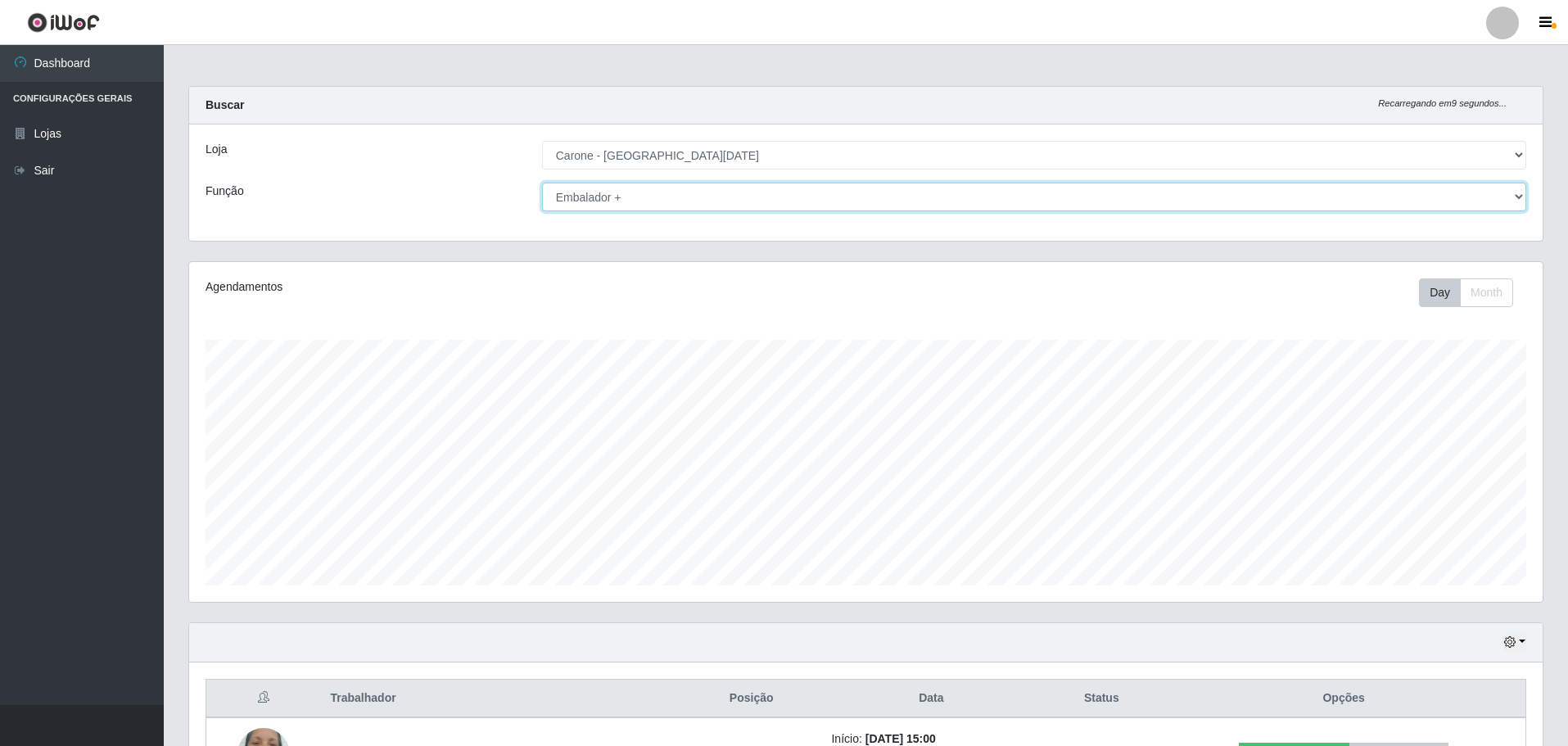
click at [1518, 198] on select "[Selecione...] Embalador Embalador + Embalador ++ Repositor Repositor + Reposit…" at bounding box center [1034, 196] width 984 height 28
select select "82"
click at [542, 182] on select "[Selecione...] Embalador Embalador + Embalador ++ Repositor Repositor + Reposit…" at bounding box center [1034, 196] width 984 height 28
